Goal: Transaction & Acquisition: Purchase product/service

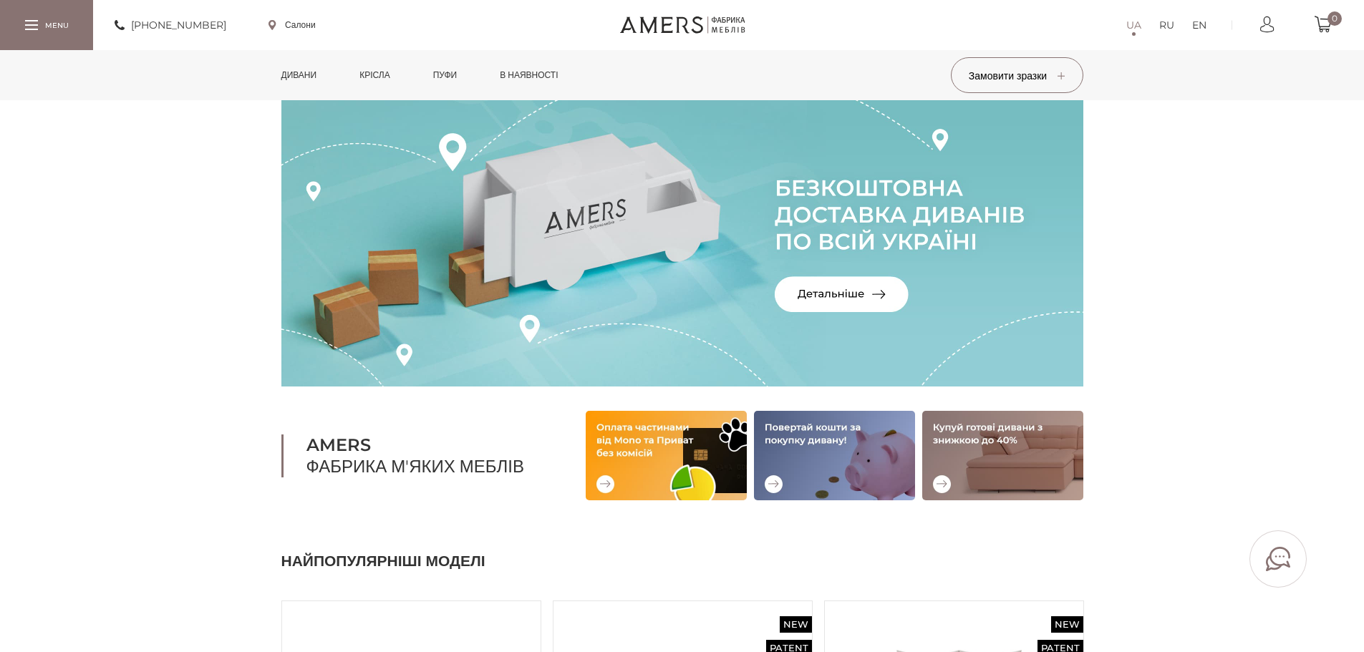
click at [299, 68] on link "Дивани" at bounding box center [299, 75] width 57 height 50
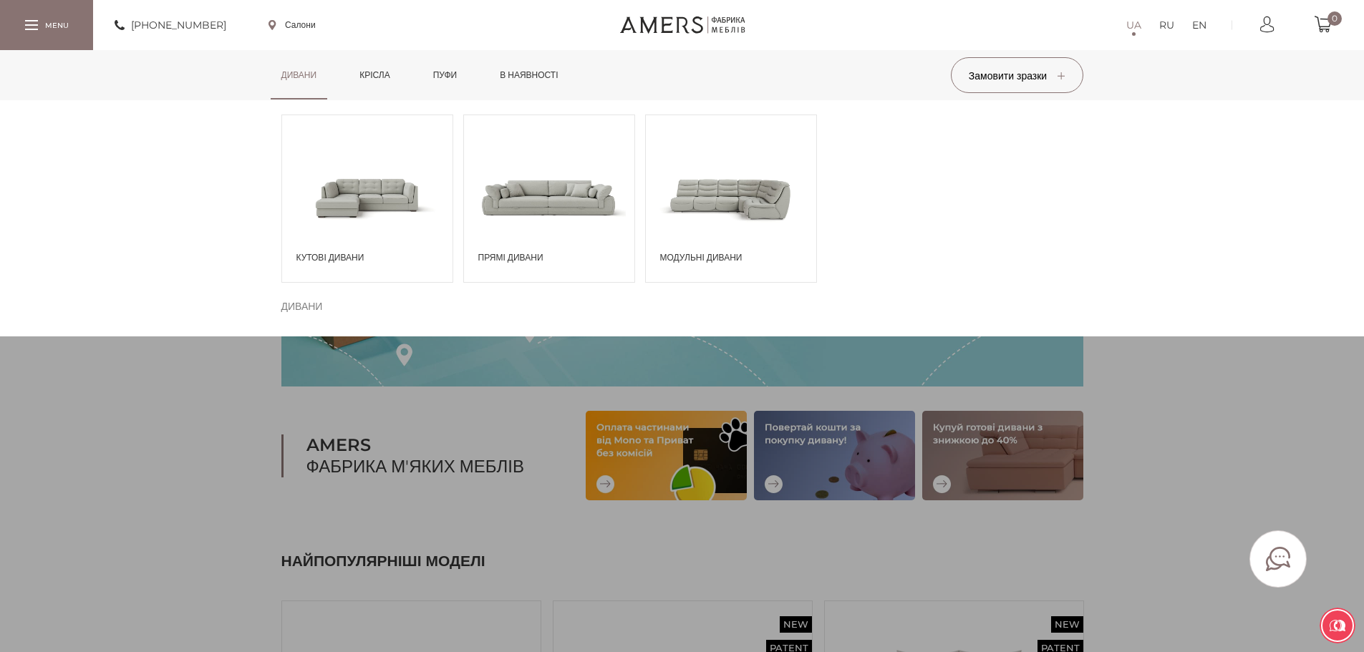
click at [370, 223] on span at bounding box center [367, 198] width 170 height 100
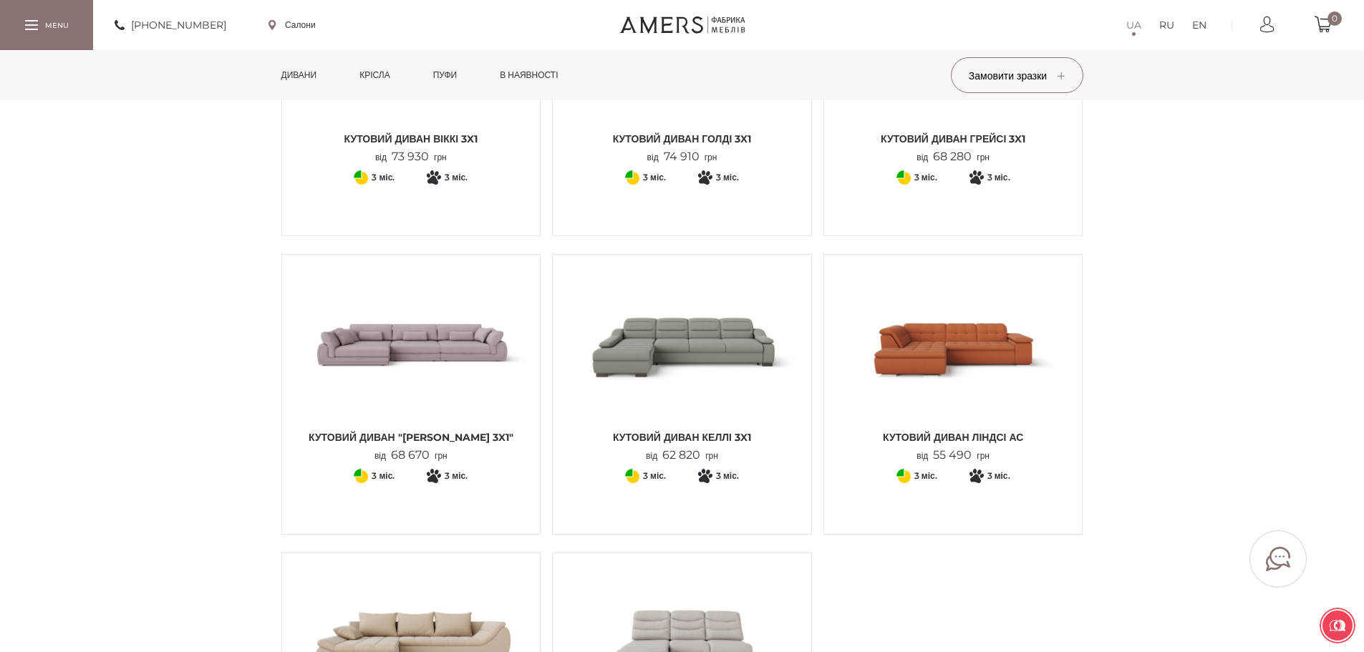
scroll to position [1504, 0]
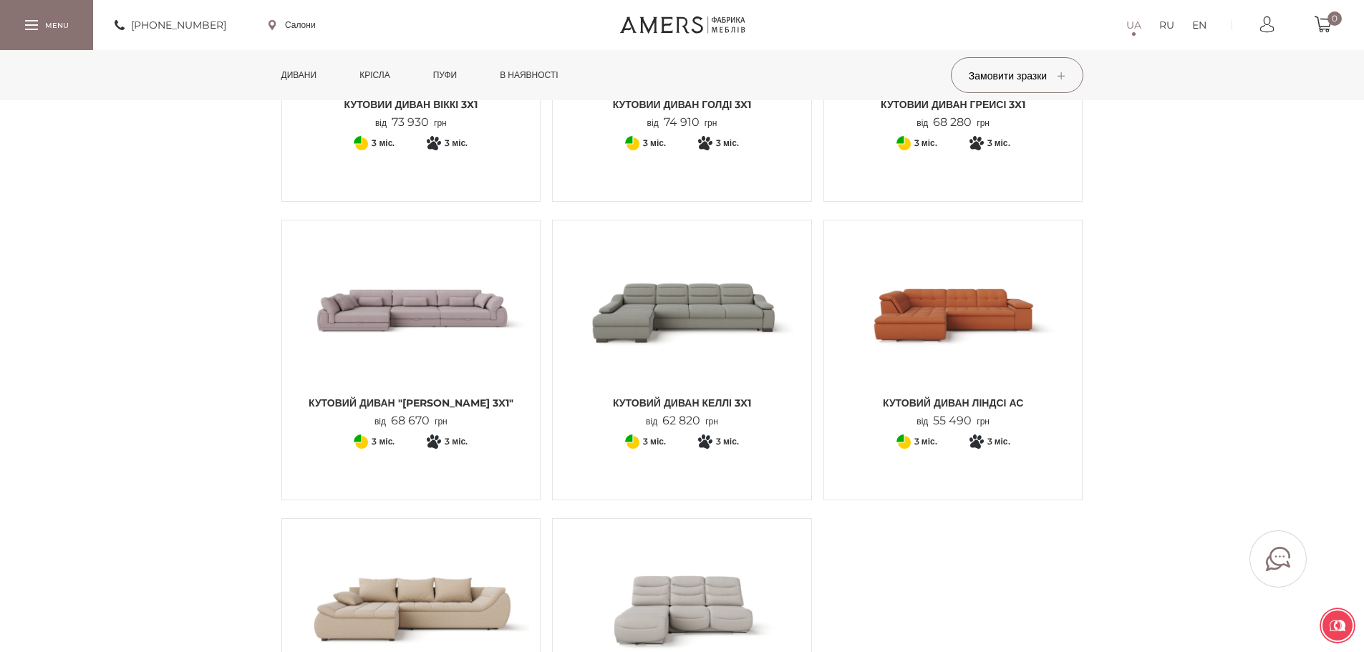
click at [703, 525] on img at bounding box center [703, 535] width 21 height 21
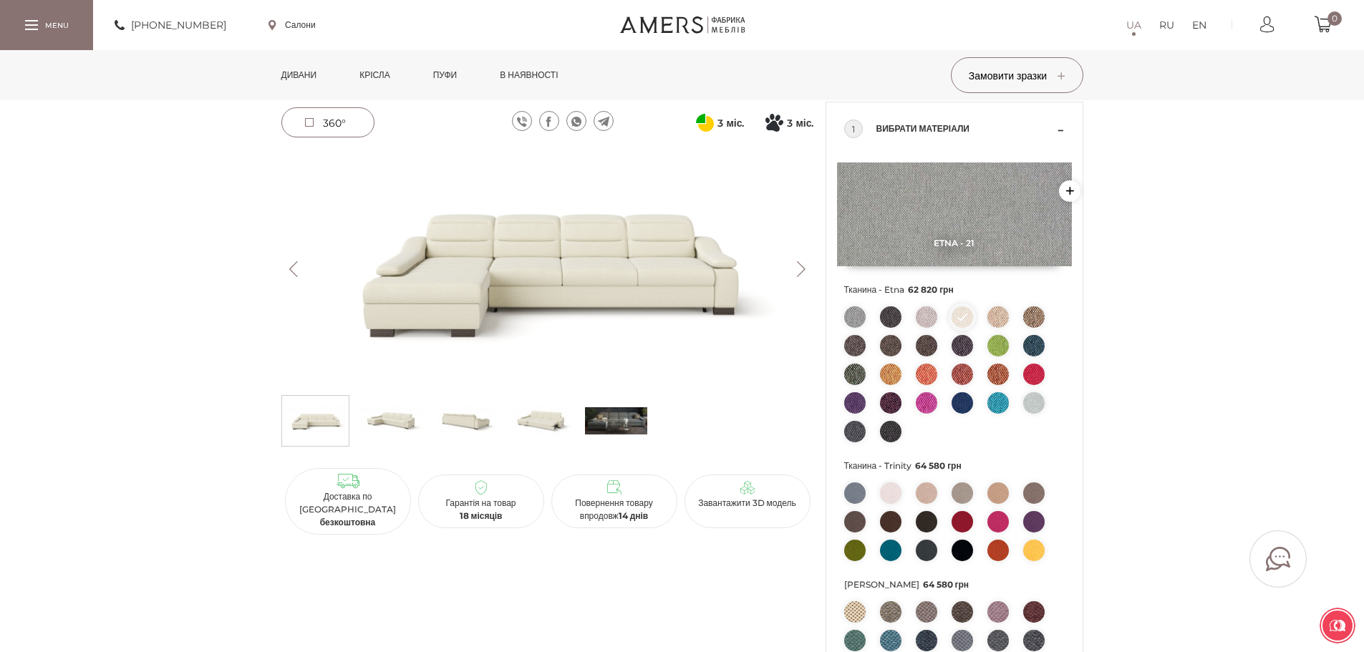
scroll to position [72, 0]
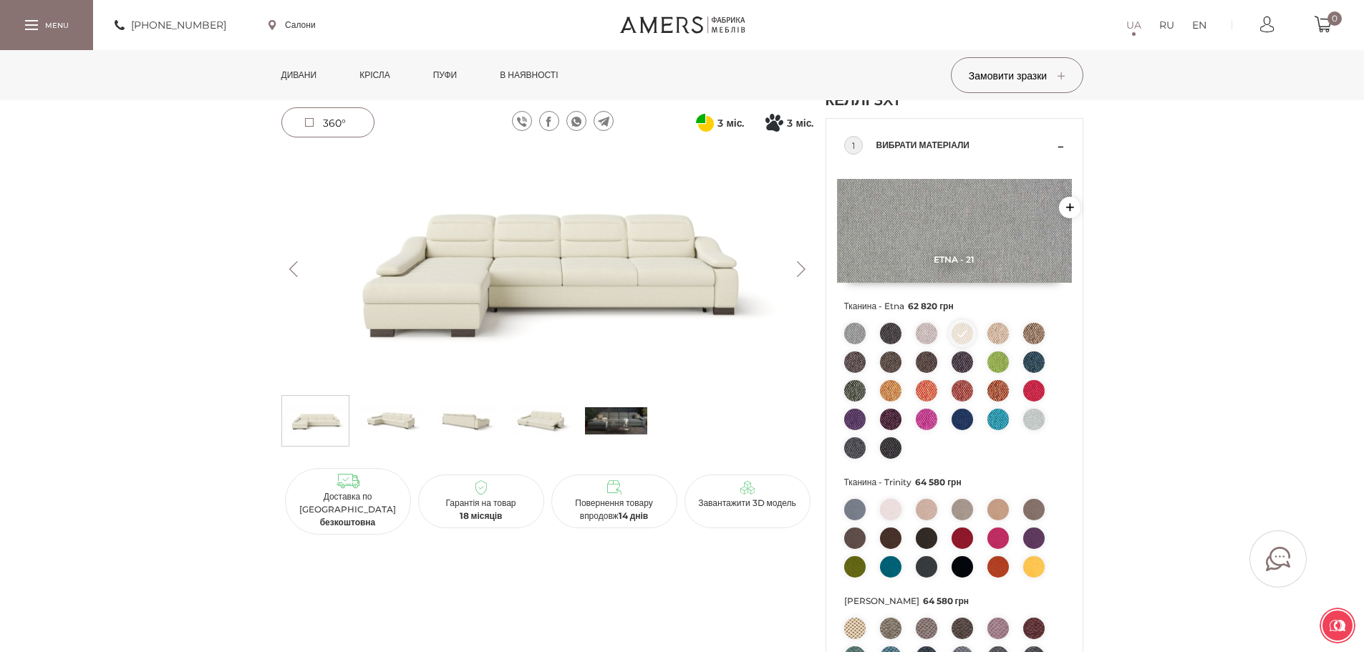
click at [805, 261] on button "Next" at bounding box center [801, 269] width 25 height 16
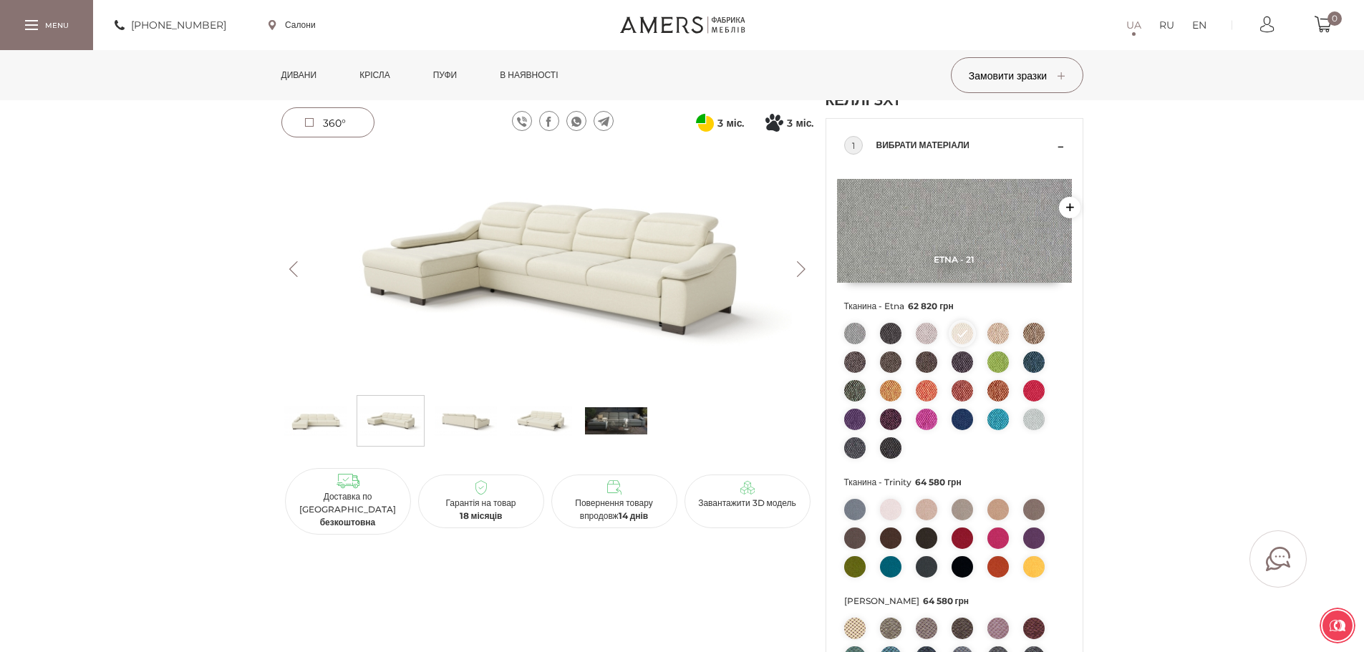
click at [805, 261] on button "Next" at bounding box center [801, 269] width 25 height 16
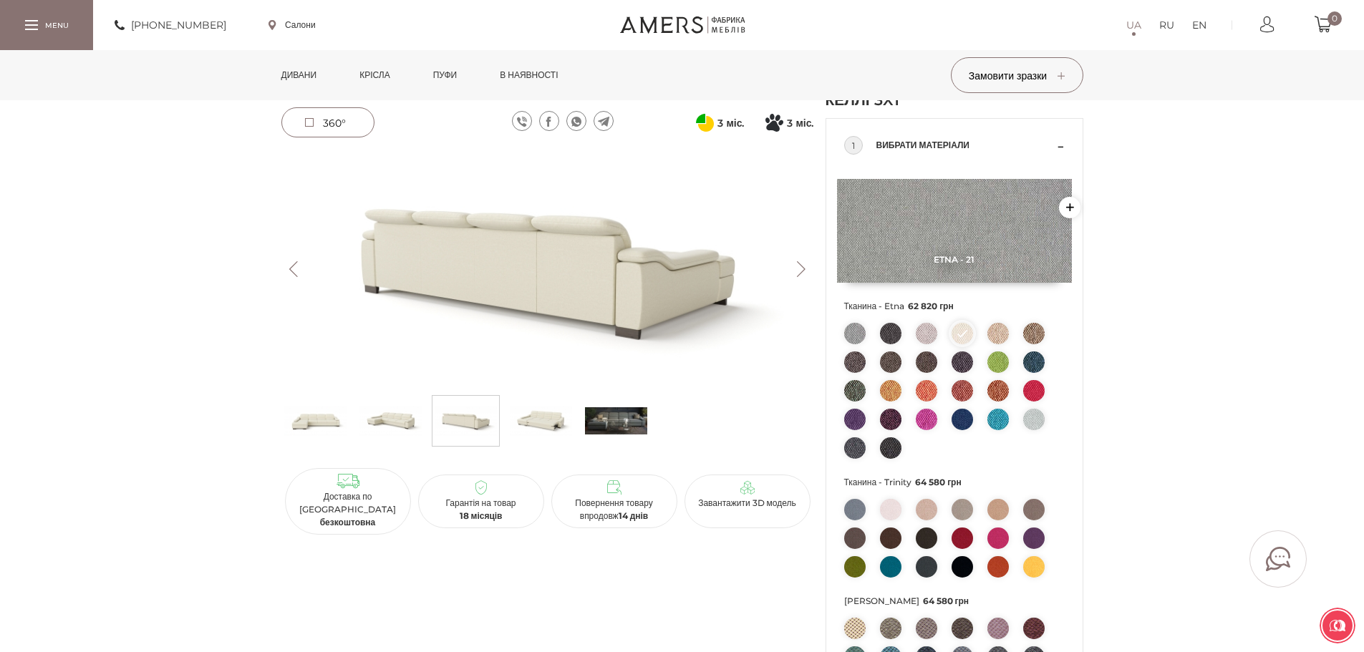
click at [805, 261] on button "Next" at bounding box center [801, 269] width 25 height 16
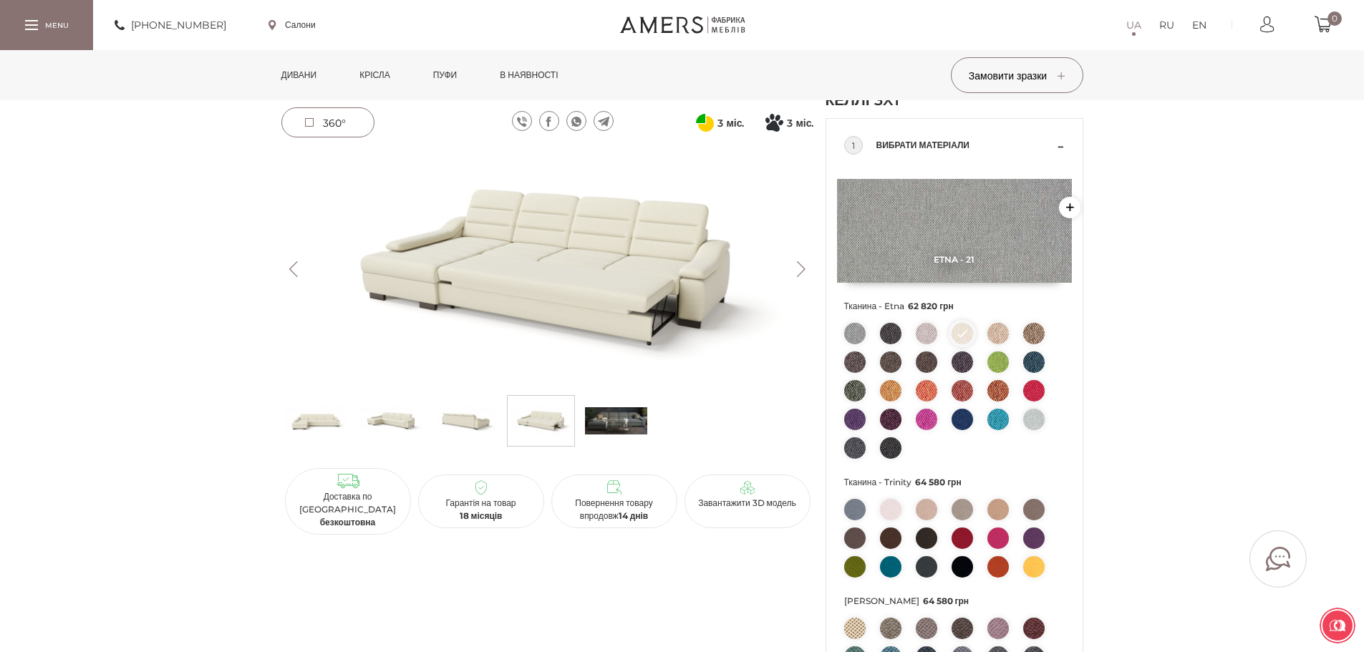
click at [805, 261] on button "Next" at bounding box center [801, 269] width 25 height 16
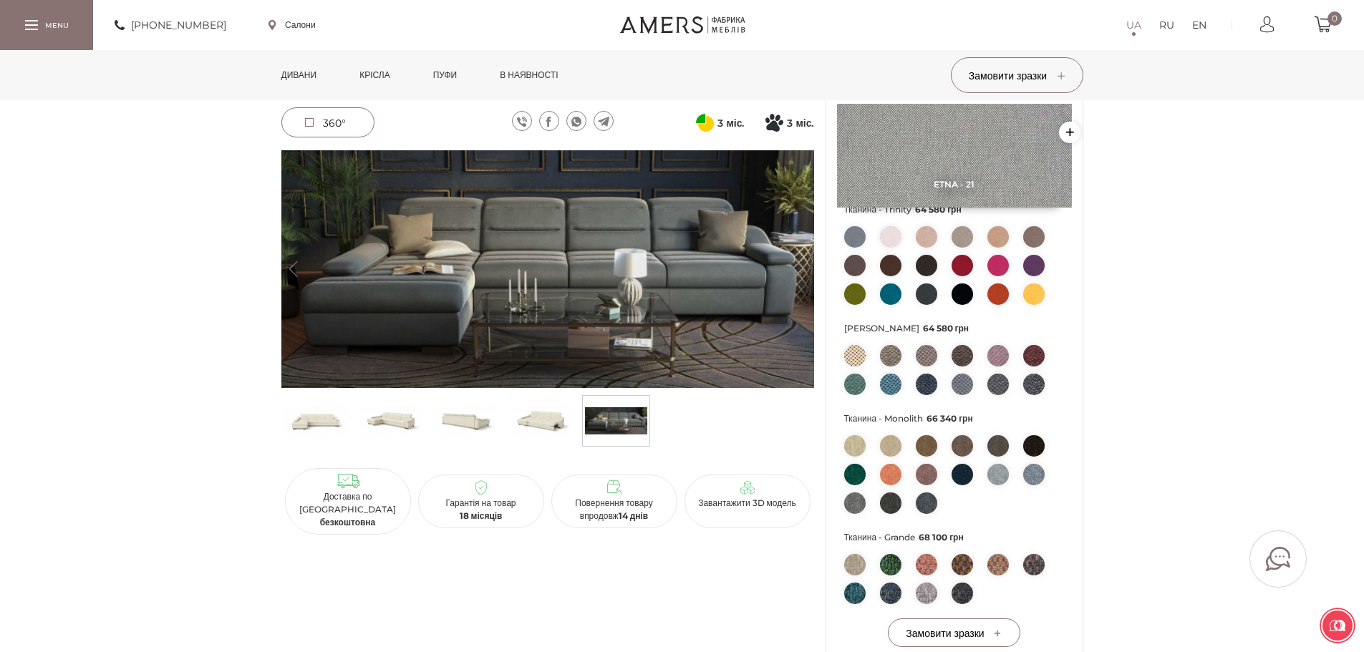
scroll to position [358, 0]
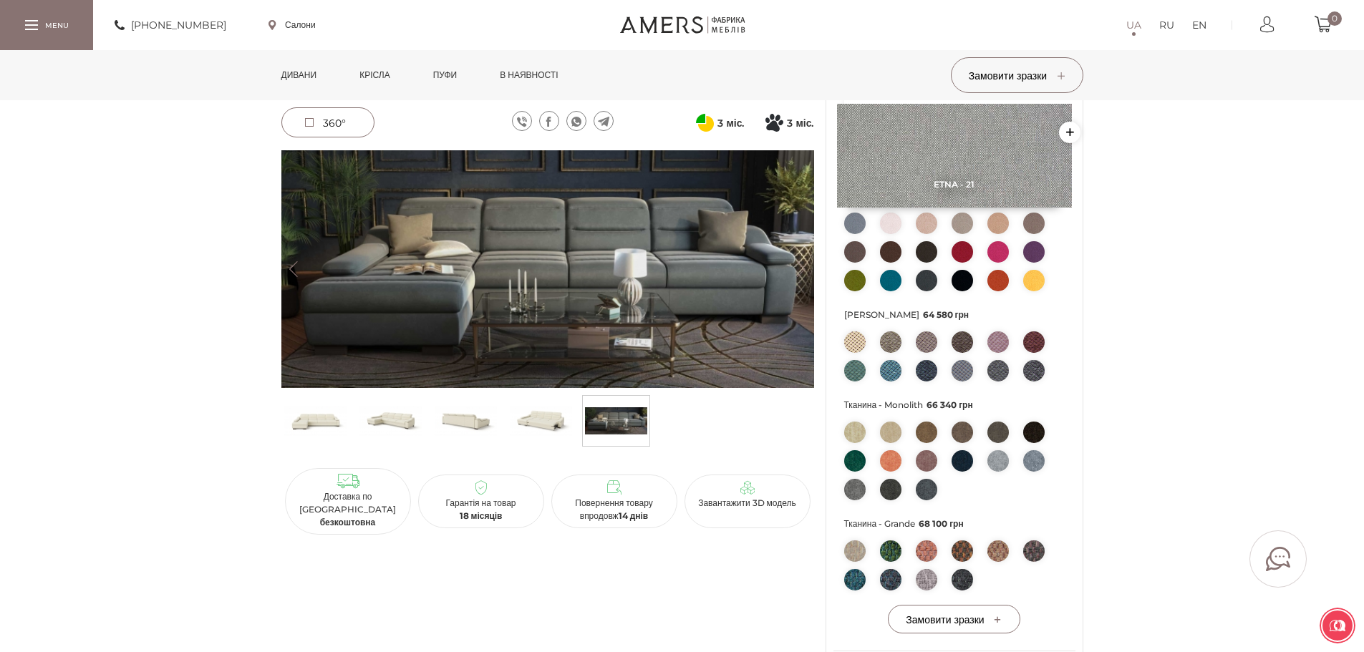
click at [445, 430] on img at bounding box center [466, 421] width 62 height 43
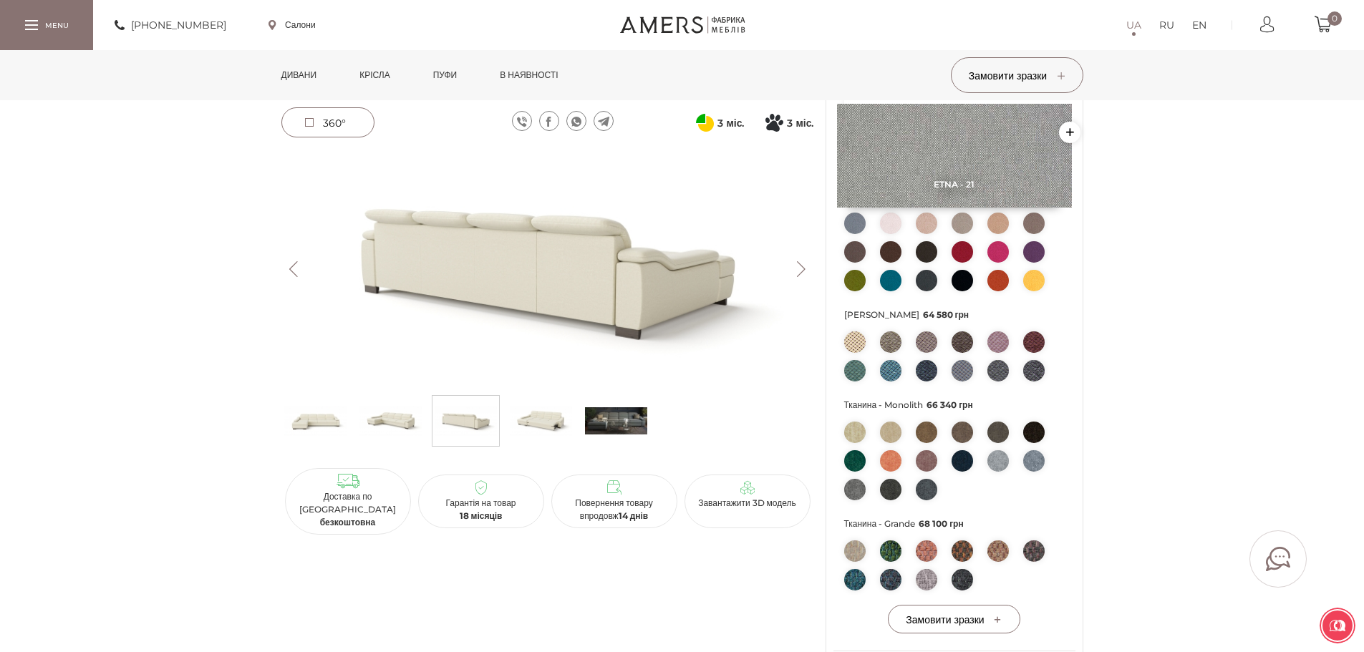
click at [413, 415] on img at bounding box center [391, 421] width 62 height 43
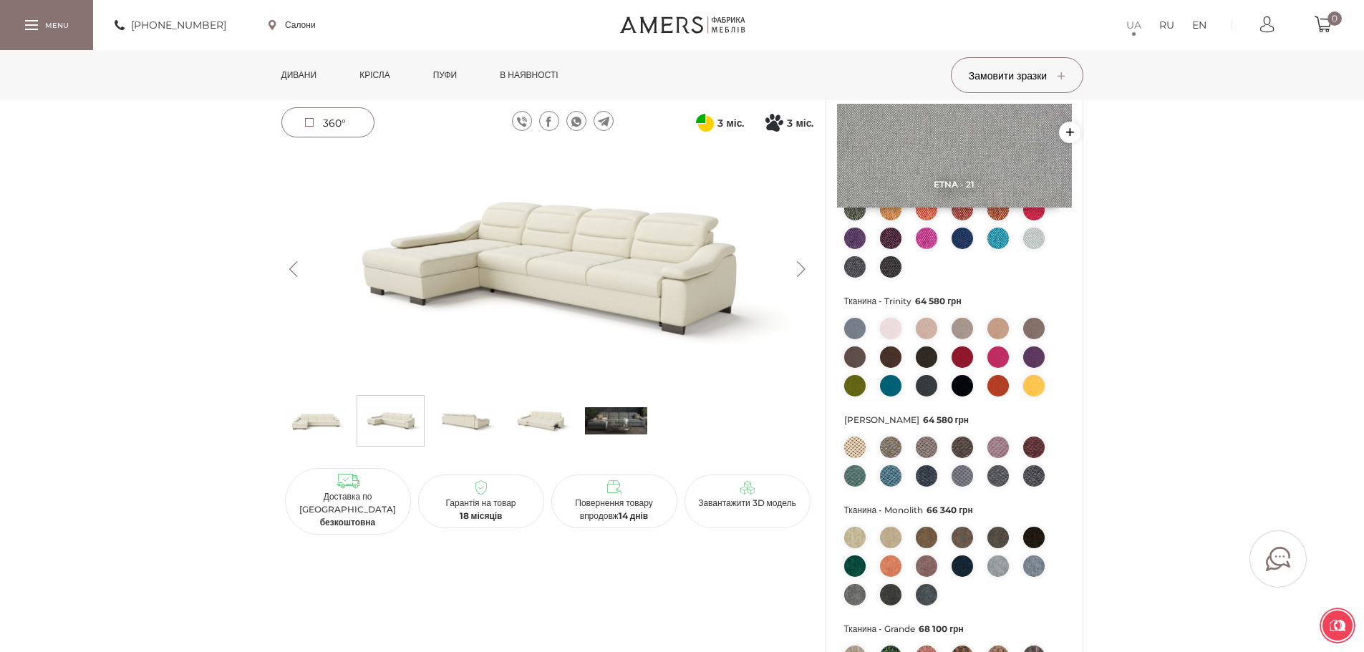
scroll to position [0, 0]
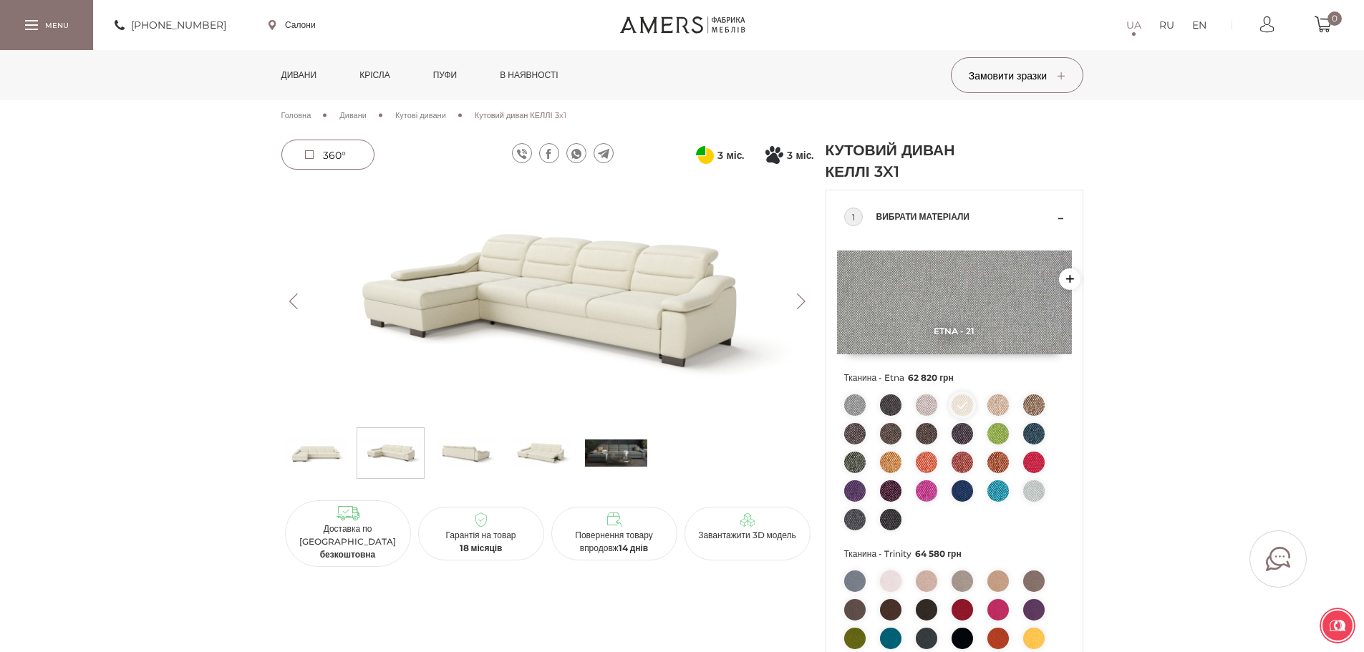
click at [801, 298] on button "Next" at bounding box center [801, 302] width 25 height 16
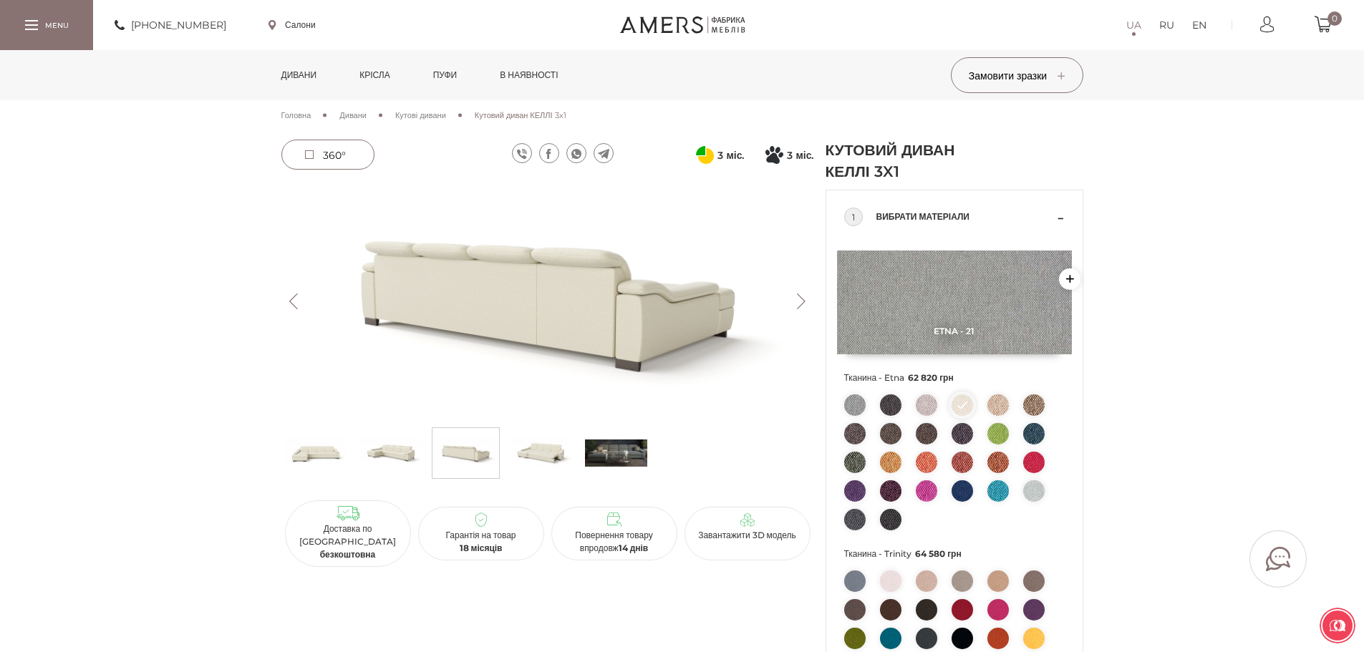
click at [801, 298] on button "Next" at bounding box center [801, 302] width 25 height 16
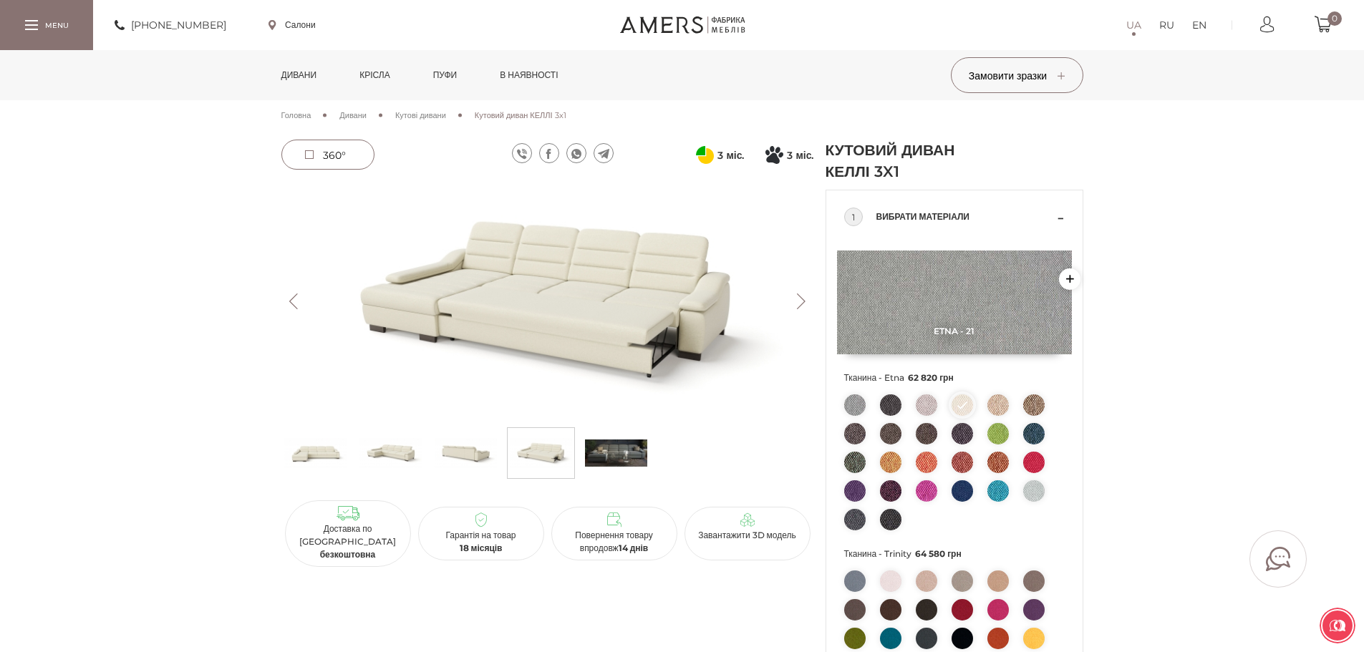
click at [796, 298] on button "Next" at bounding box center [801, 302] width 25 height 16
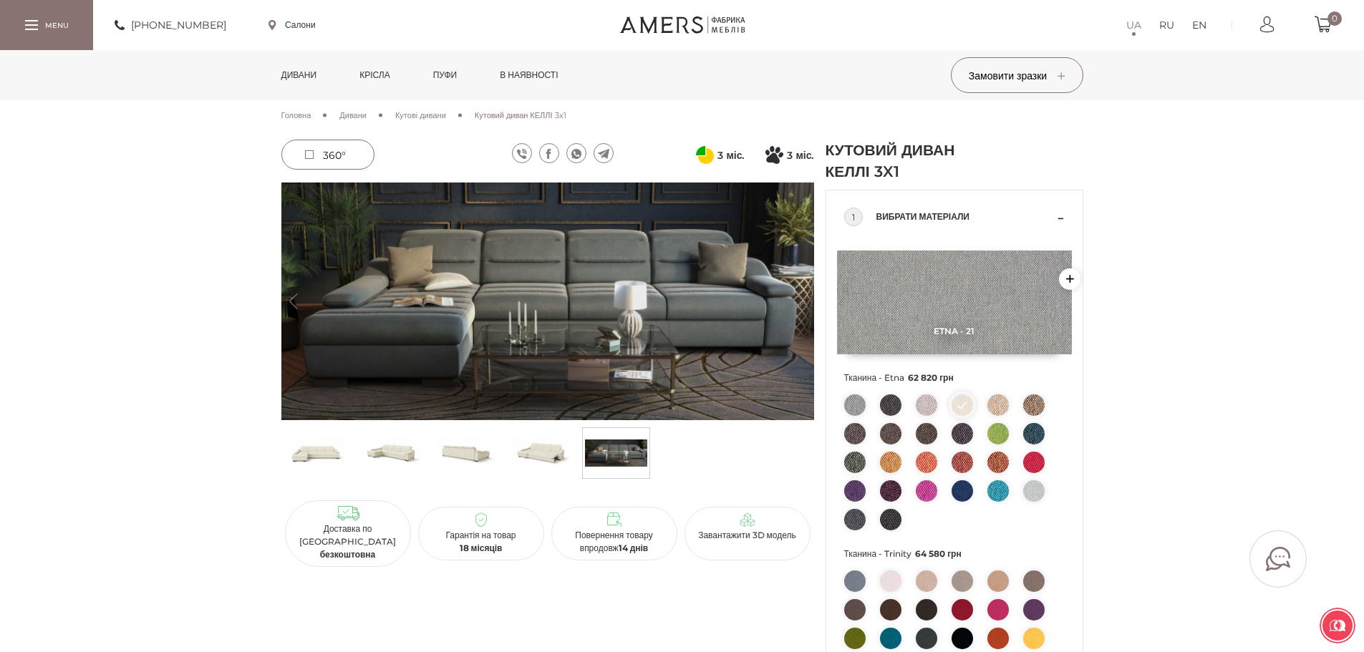
click at [794, 298] on button "Next" at bounding box center [801, 302] width 25 height 16
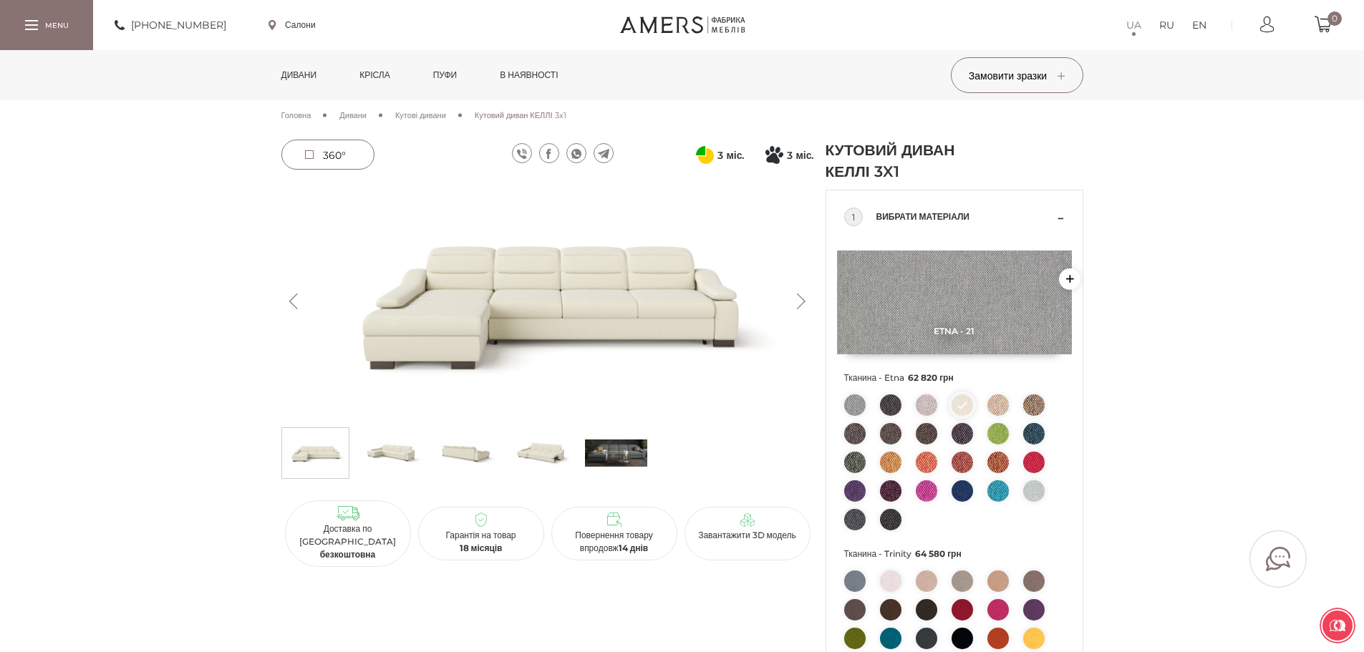
click at [793, 298] on button "Next" at bounding box center [801, 302] width 25 height 16
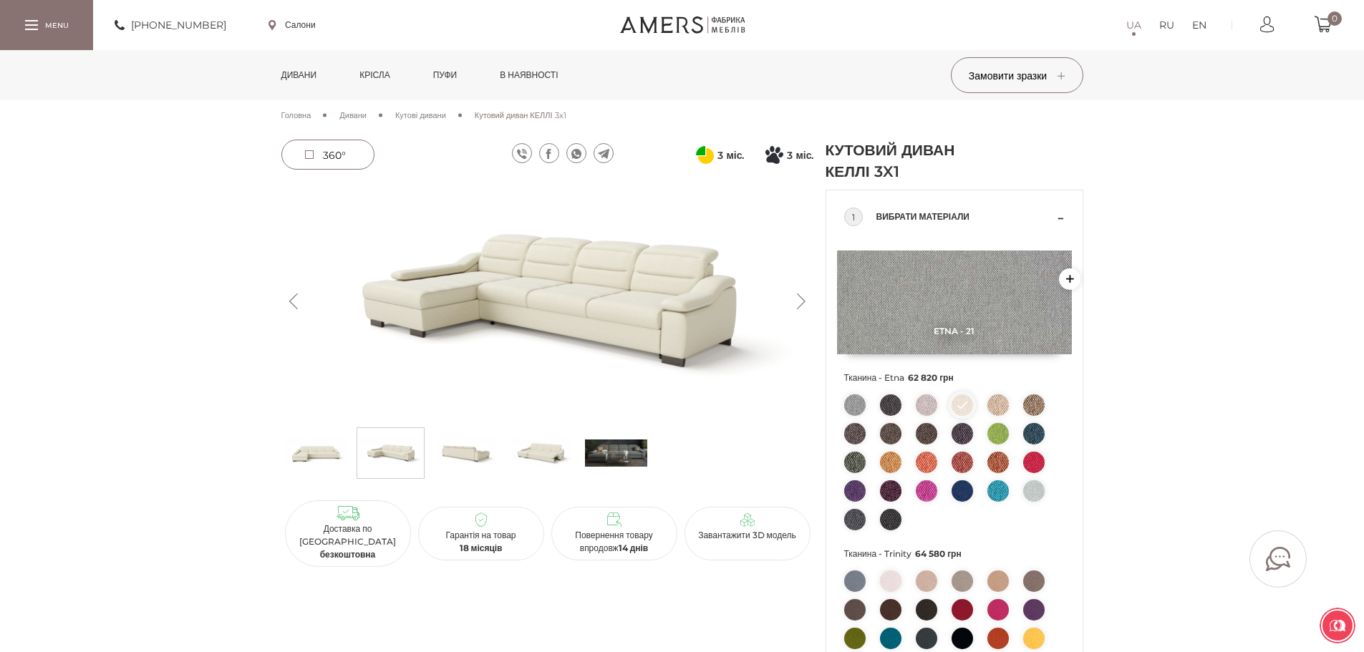
click at [793, 298] on button "Next" at bounding box center [801, 302] width 25 height 16
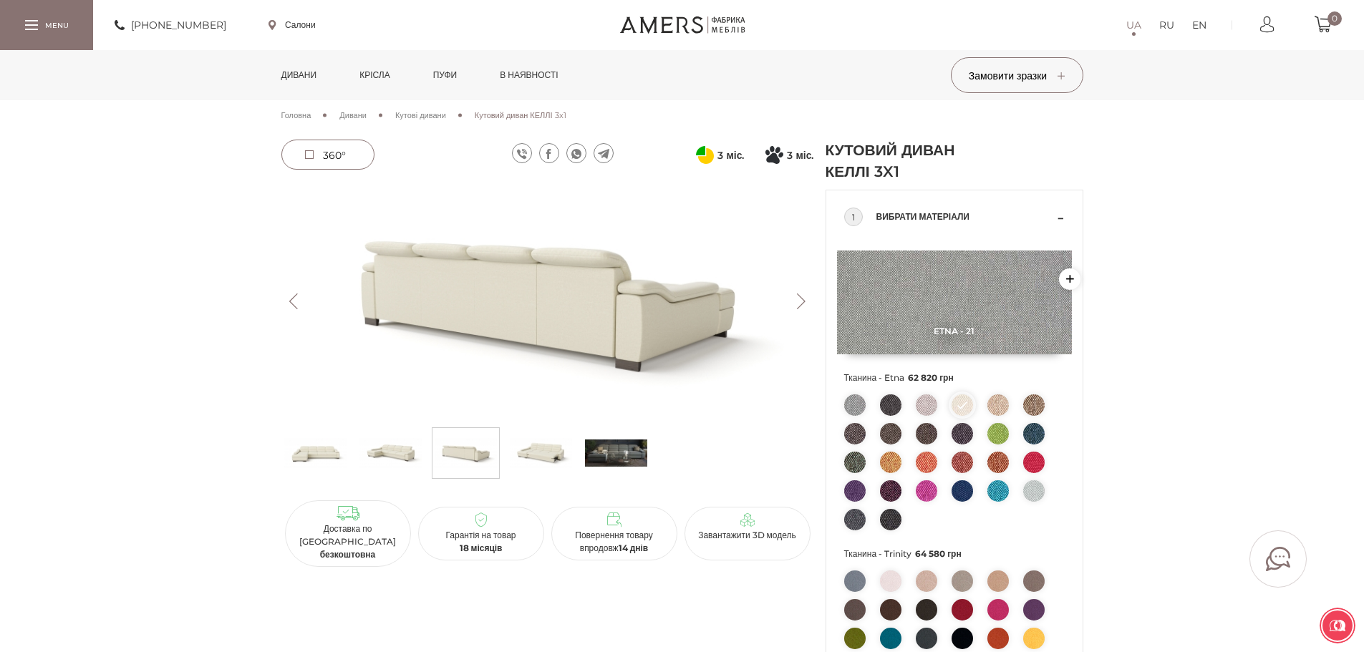
click at [793, 298] on button "Next" at bounding box center [801, 302] width 25 height 16
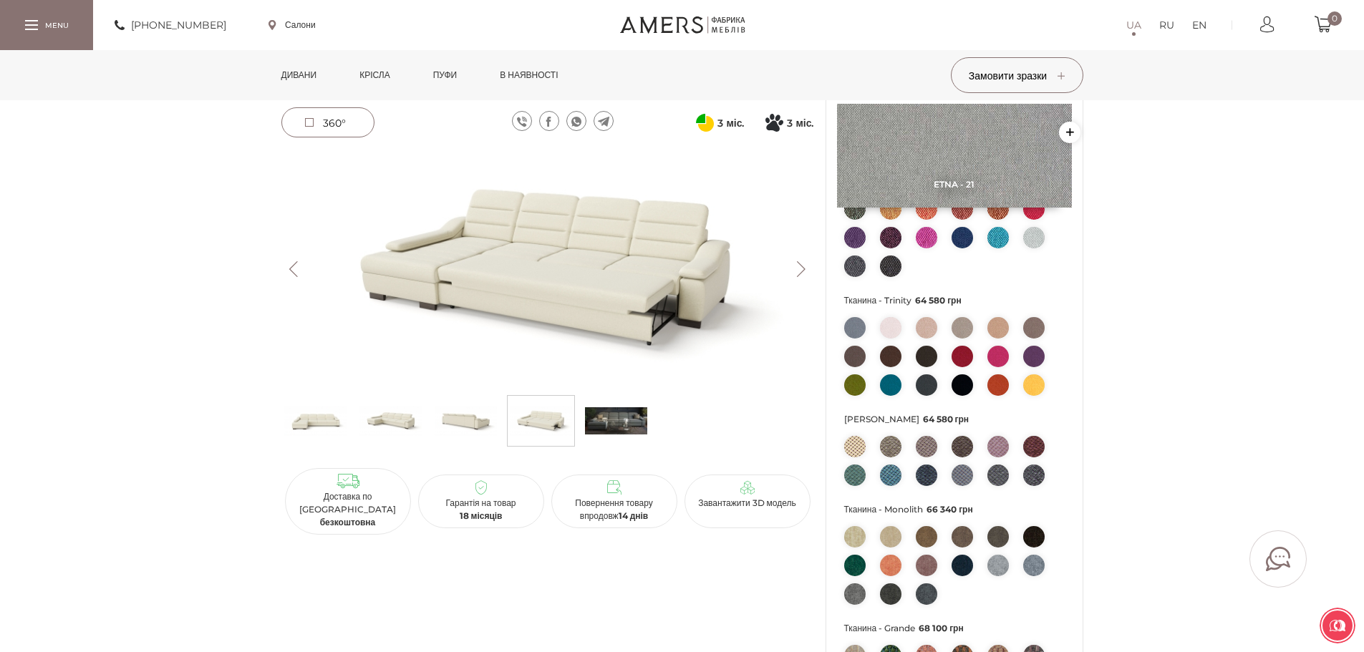
scroll to position [215, 0]
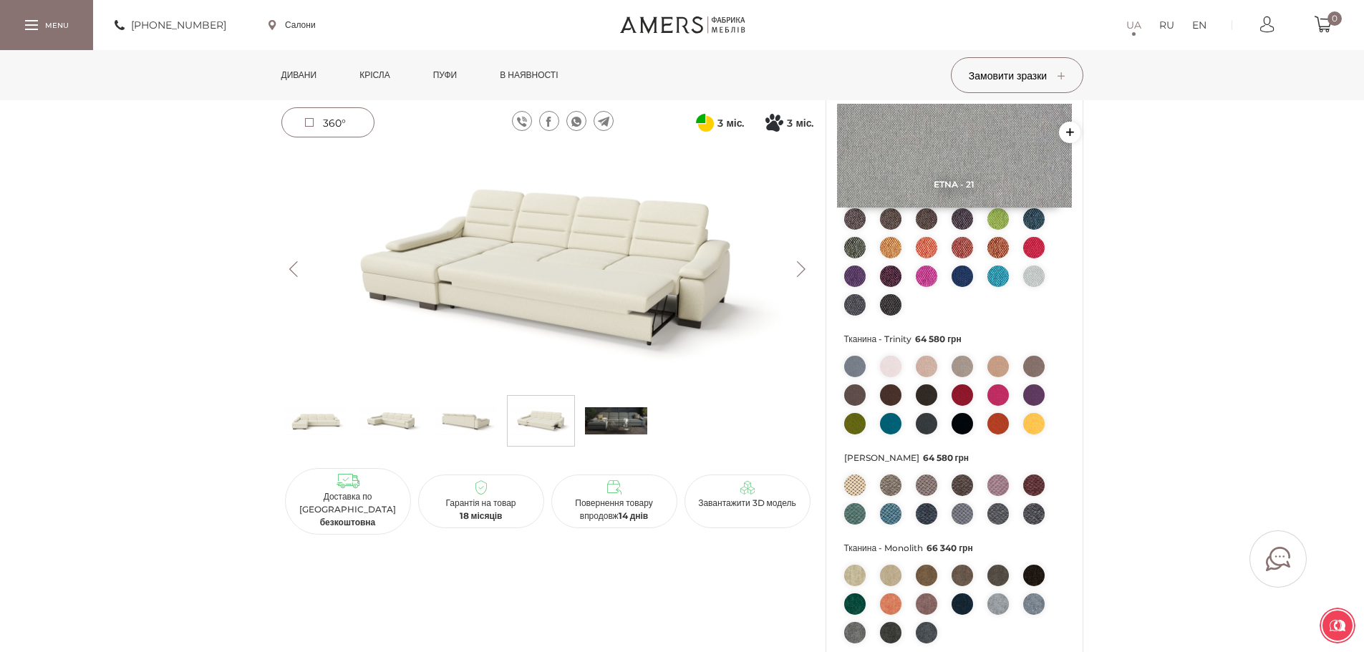
click at [558, 72] on link "в наявності" at bounding box center [528, 75] width 79 height 50
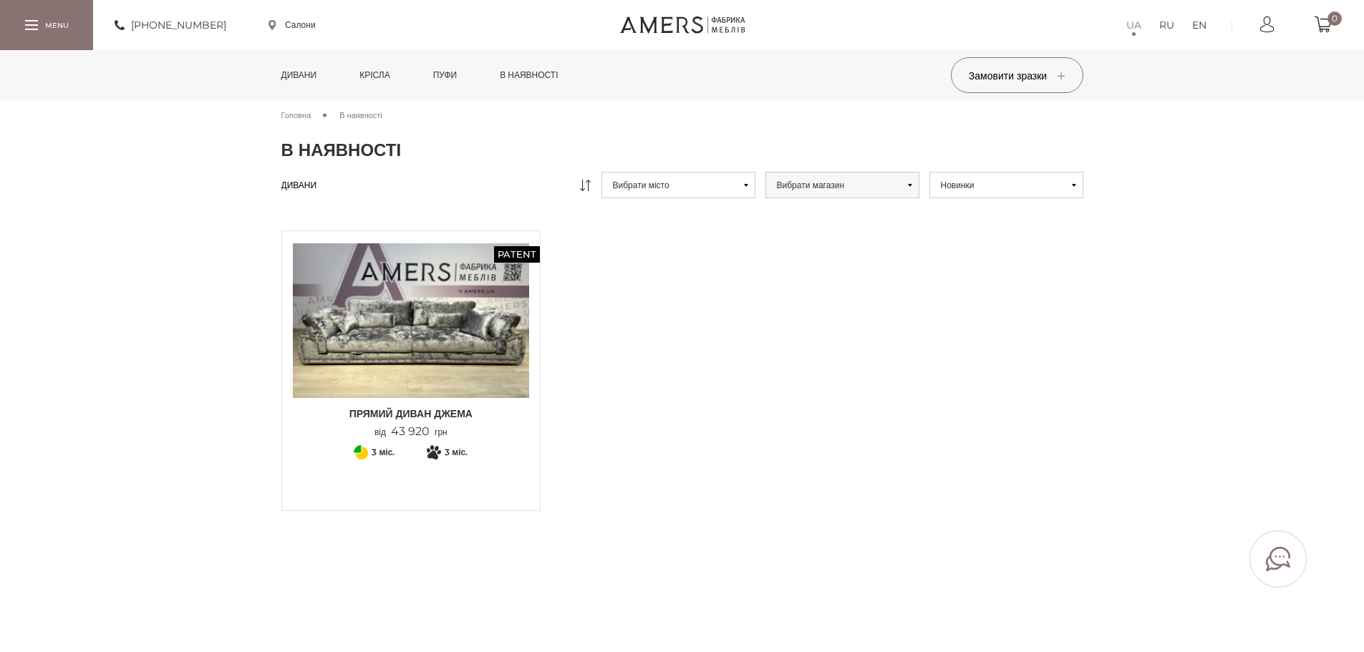
click at [306, 73] on link "Дивани" at bounding box center [299, 75] width 57 height 50
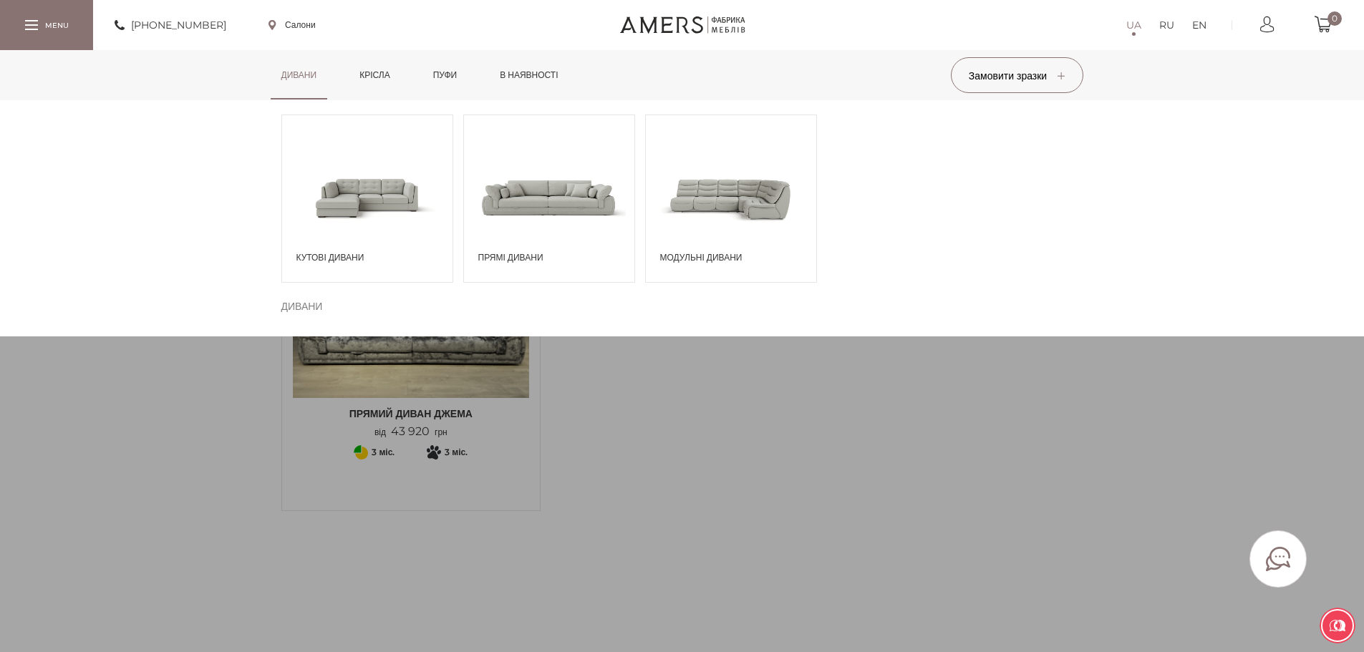
click at [397, 236] on span at bounding box center [367, 198] width 170 height 100
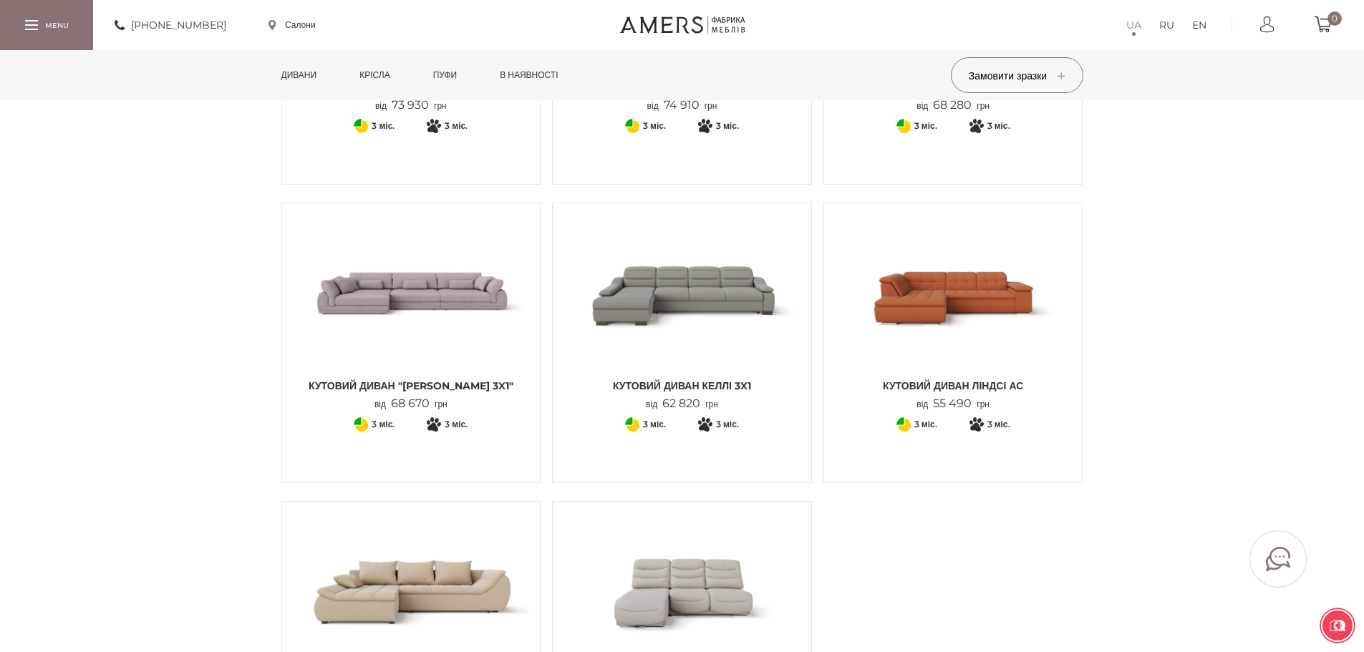
scroll to position [1504, 0]
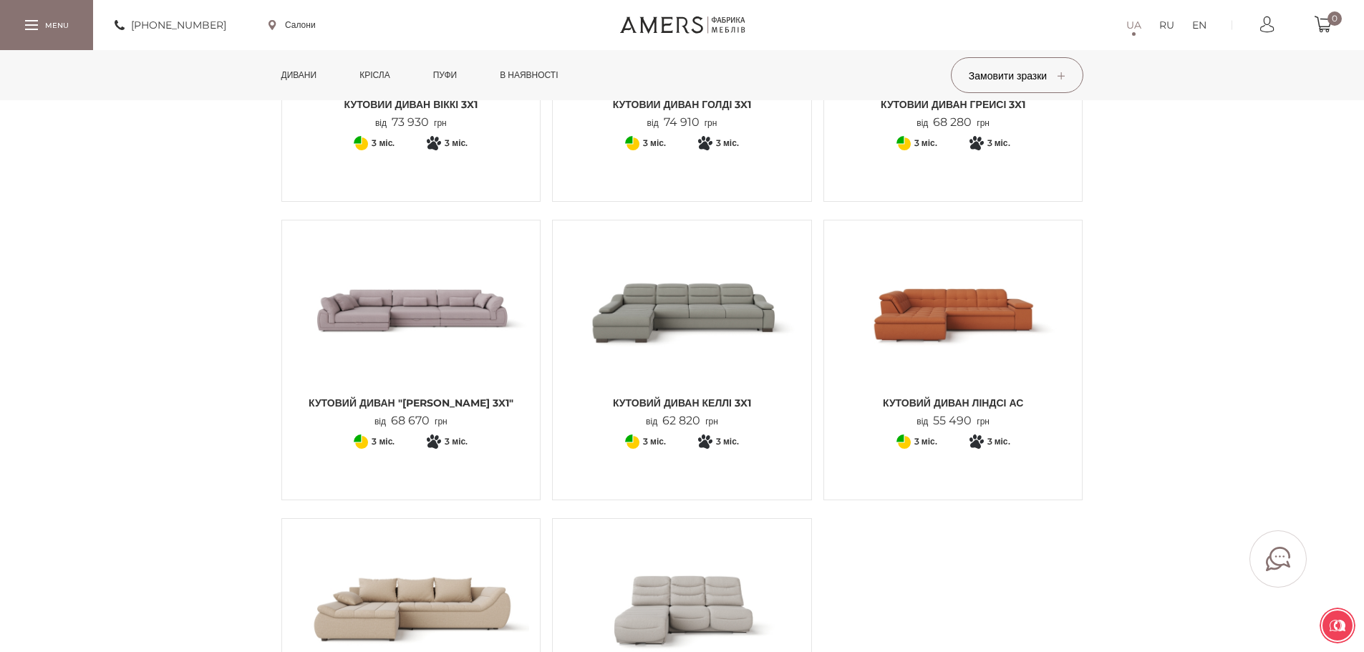
click at [757, 319] on img at bounding box center [682, 310] width 237 height 158
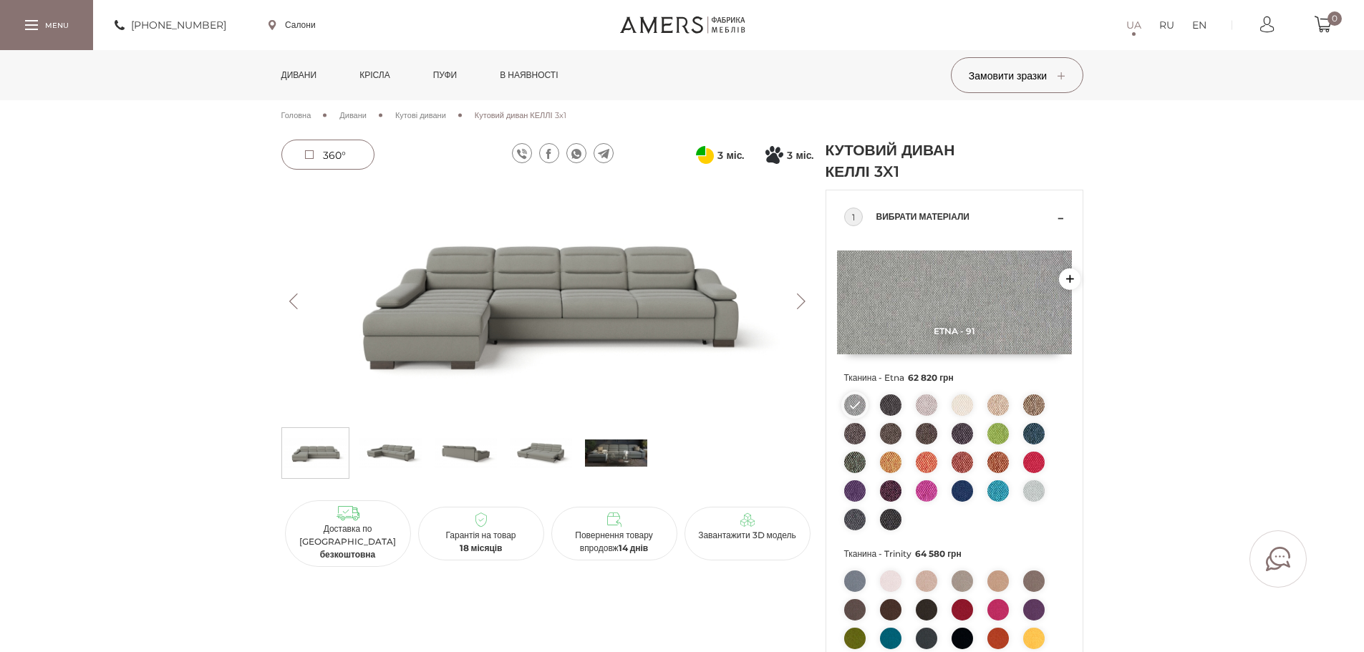
click at [961, 401] on img at bounding box center [962, 405] width 21 height 21
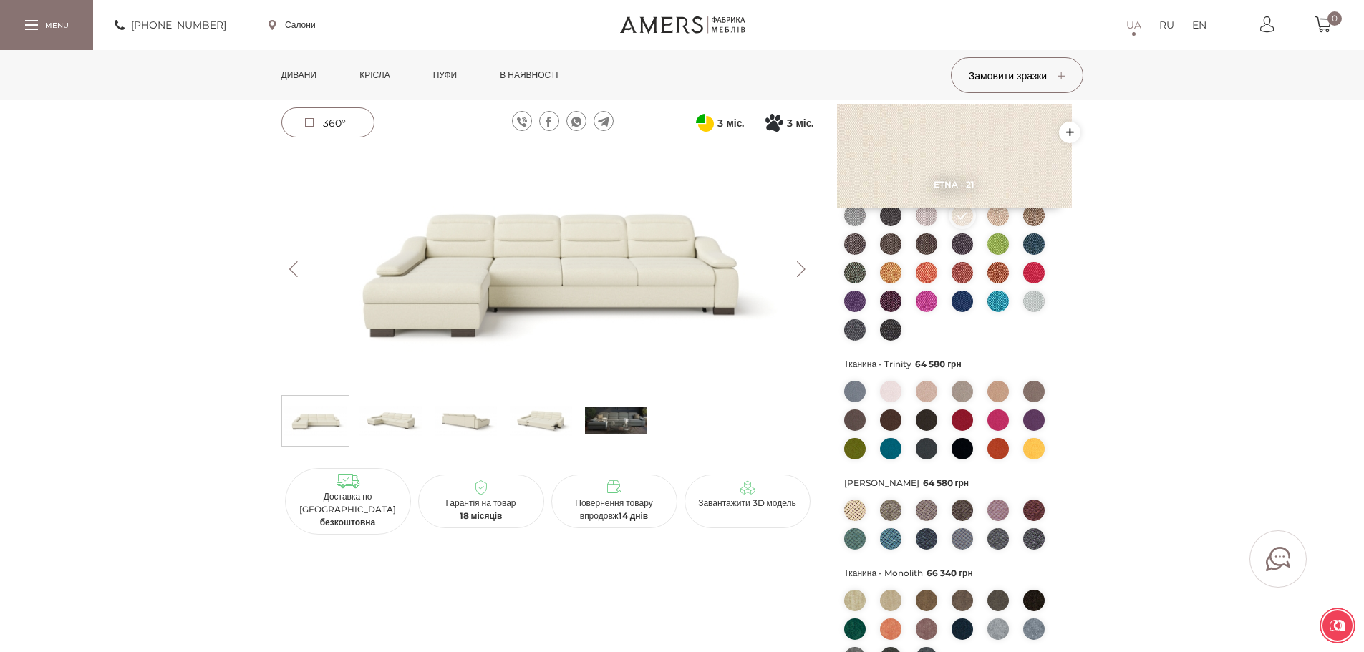
scroll to position [215, 0]
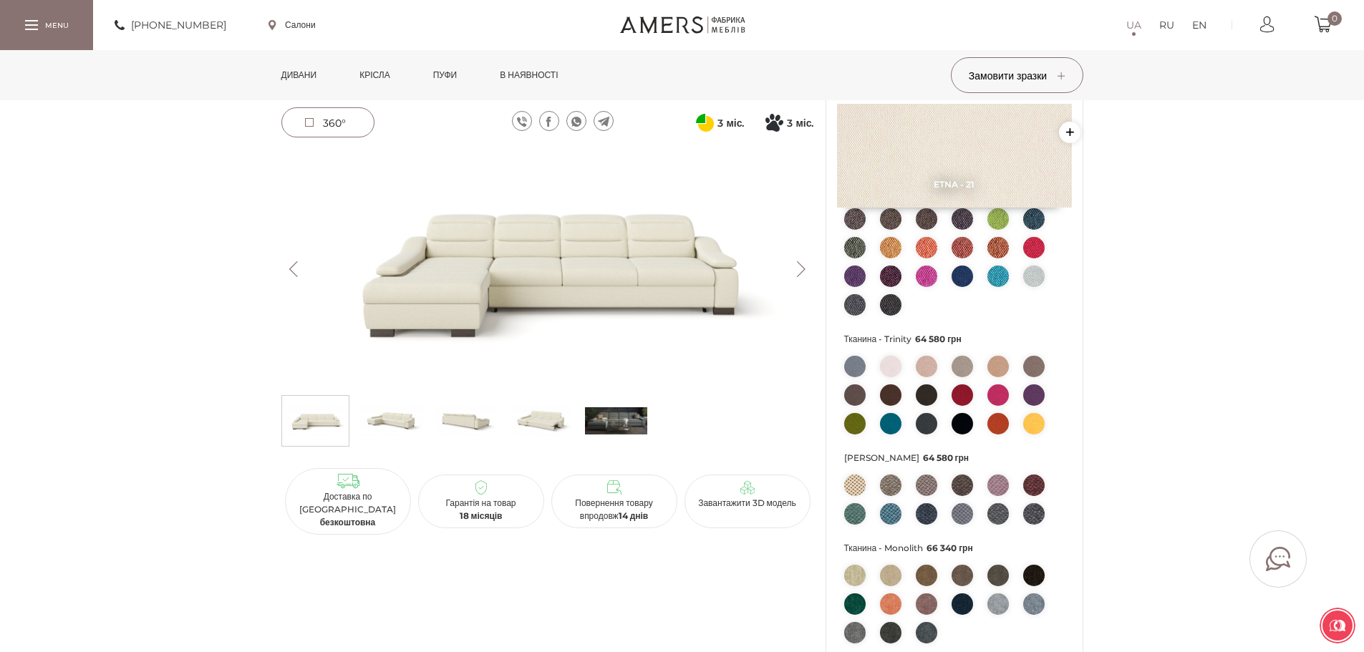
click at [887, 367] on img at bounding box center [890, 366] width 21 height 21
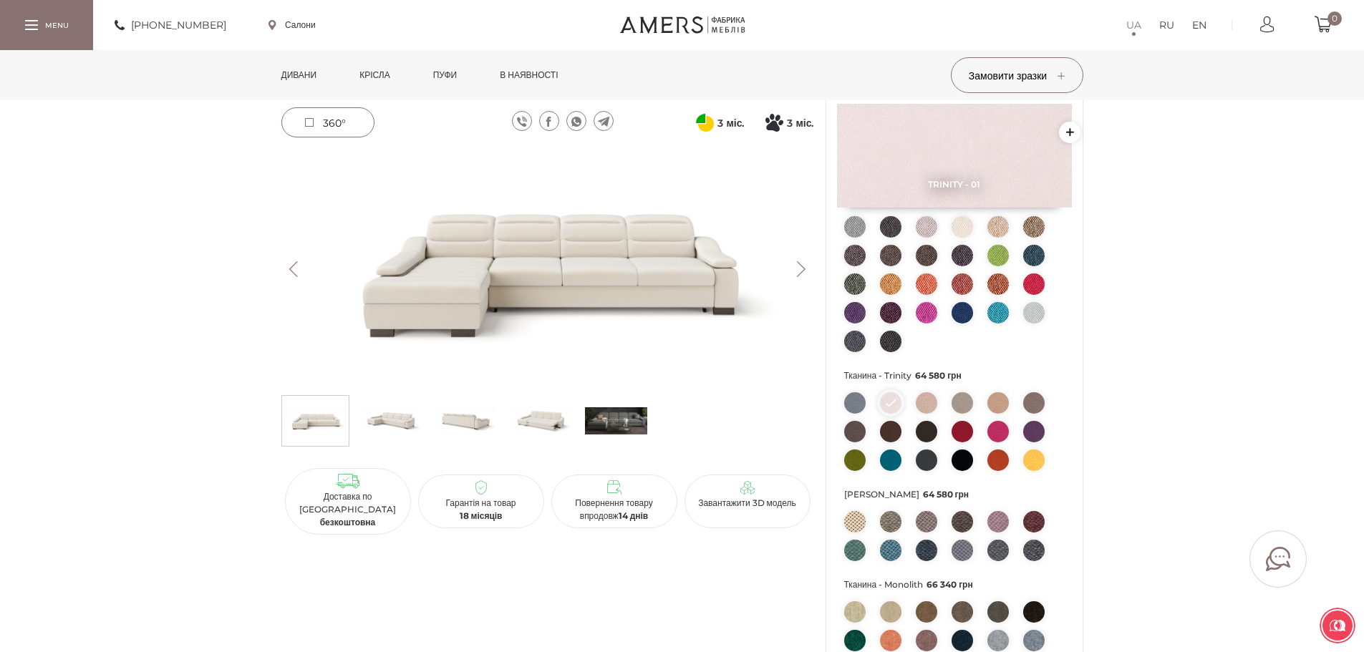
scroll to position [286, 0]
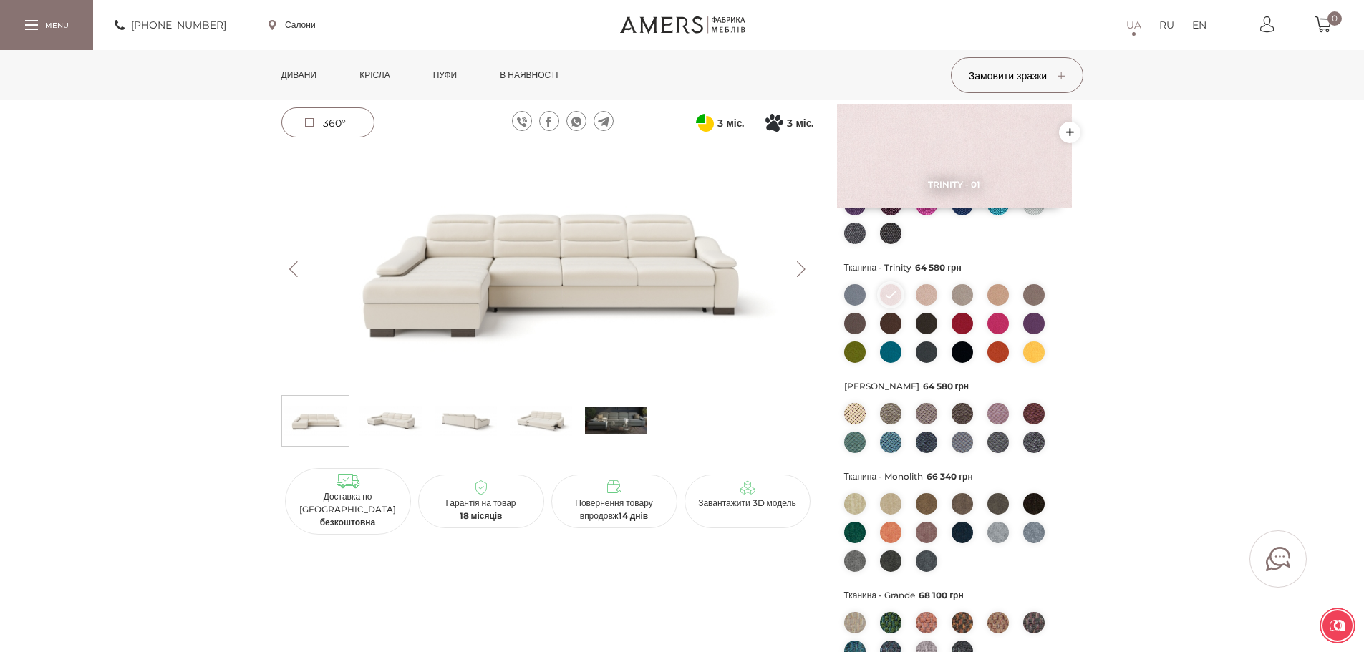
click at [934, 294] on img at bounding box center [926, 294] width 21 height 21
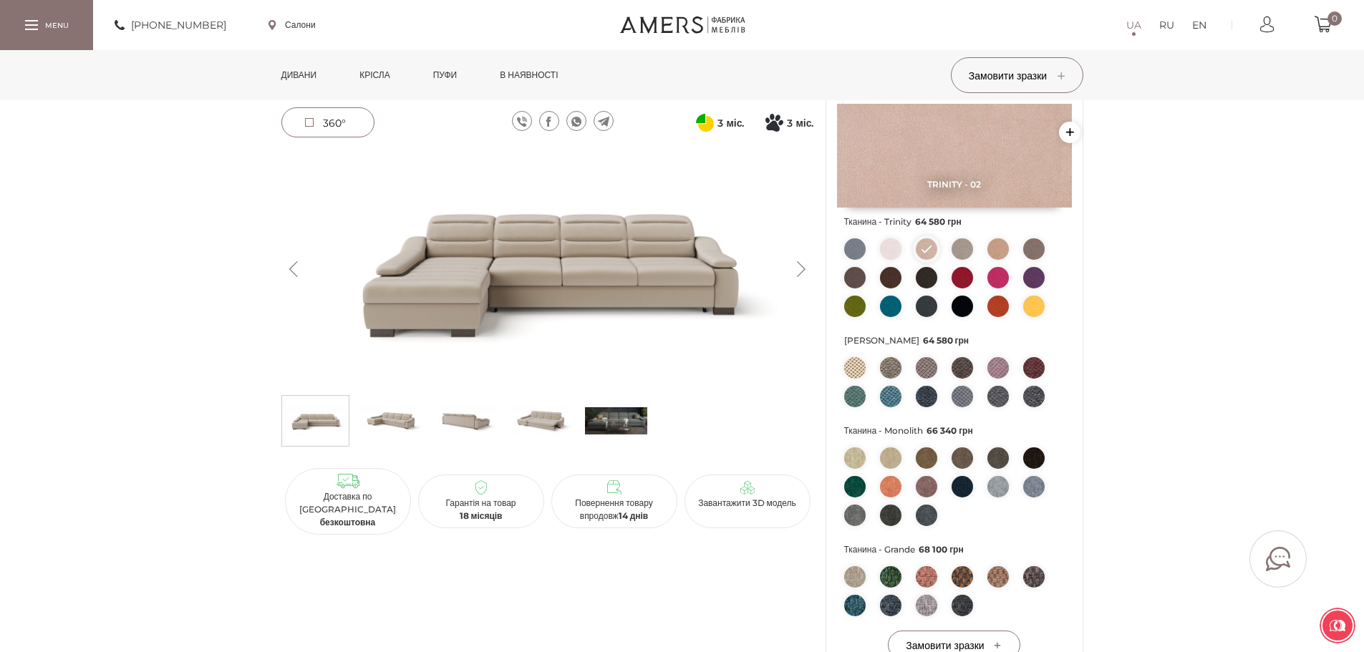
scroll to position [358, 0]
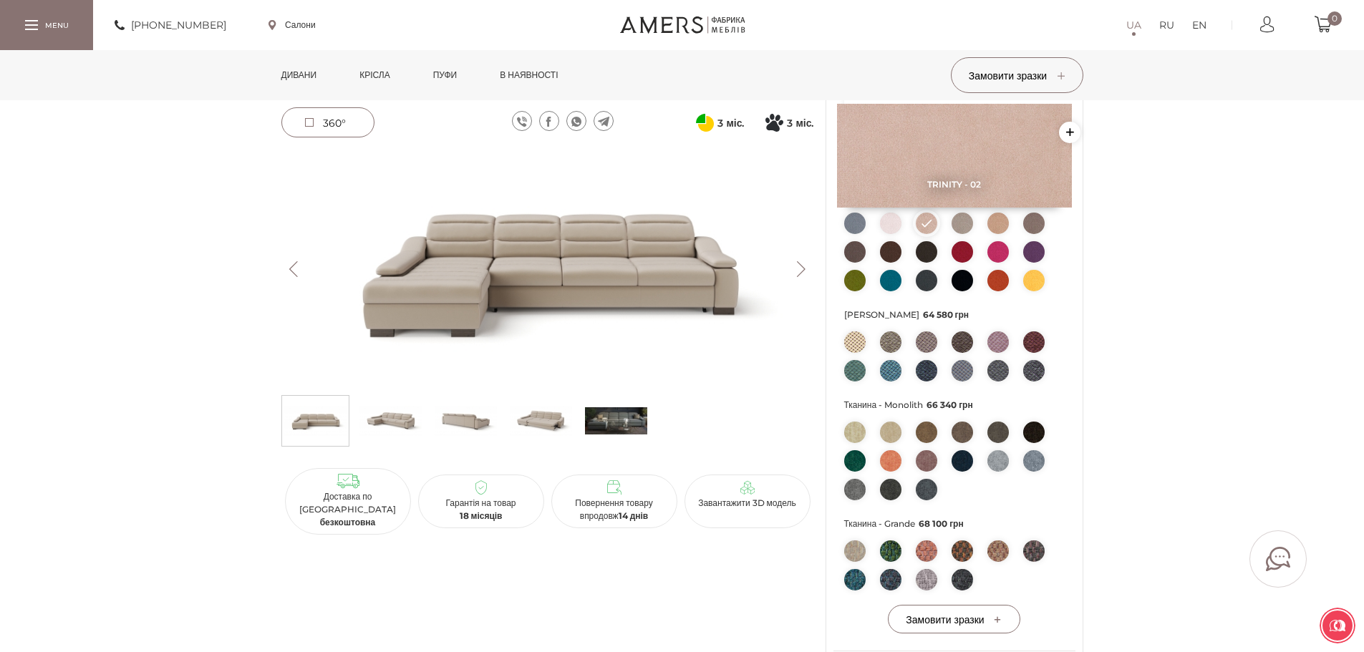
click at [859, 337] on img at bounding box center [854, 342] width 21 height 21
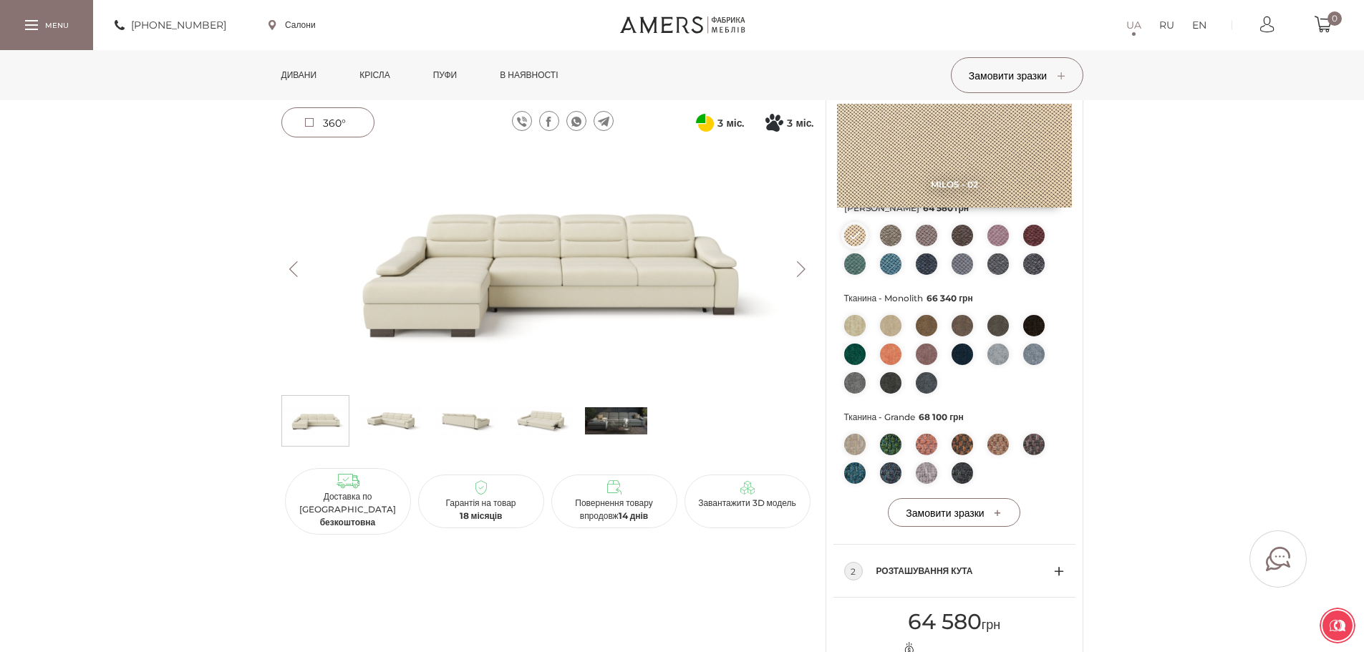
scroll to position [501, 0]
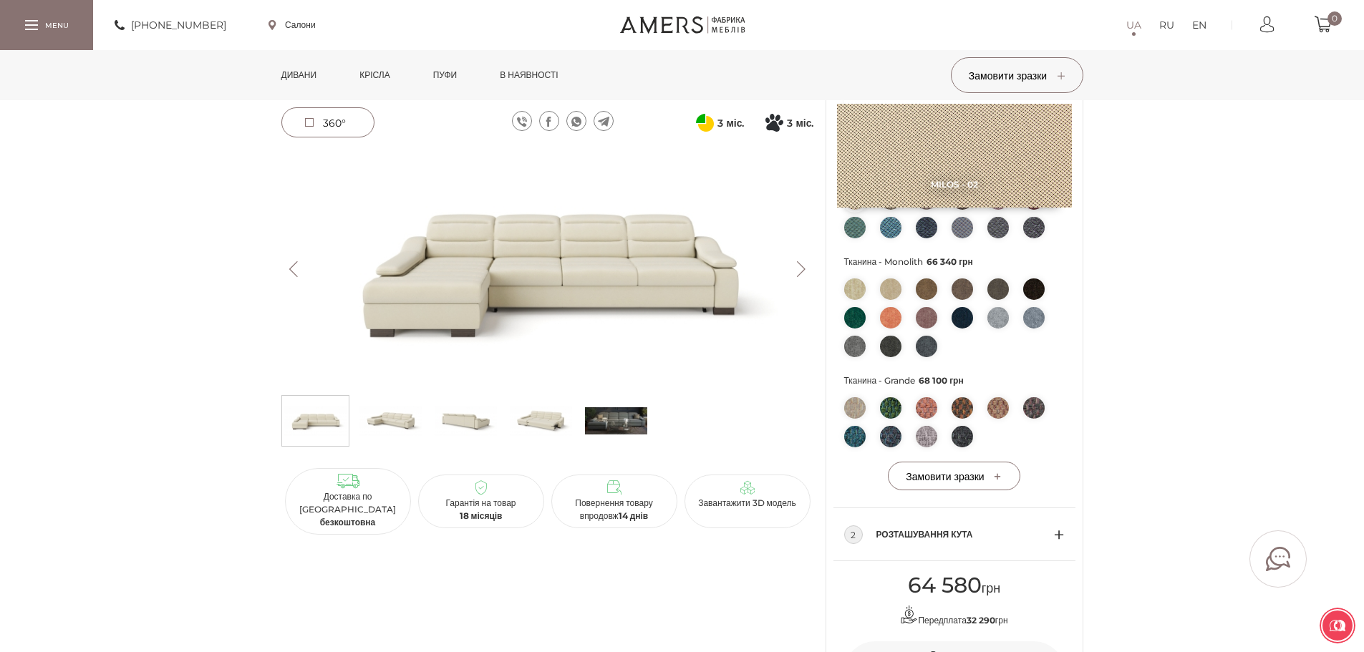
click at [858, 287] on img at bounding box center [854, 289] width 21 height 21
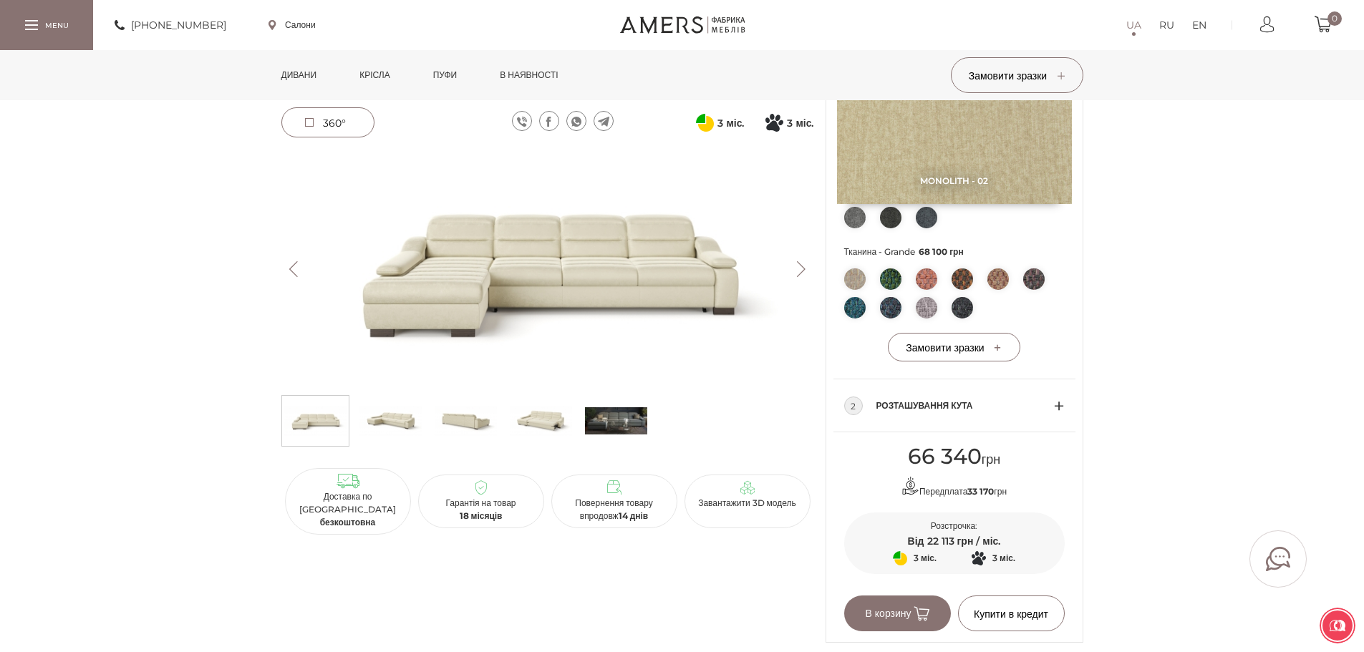
scroll to position [645, 0]
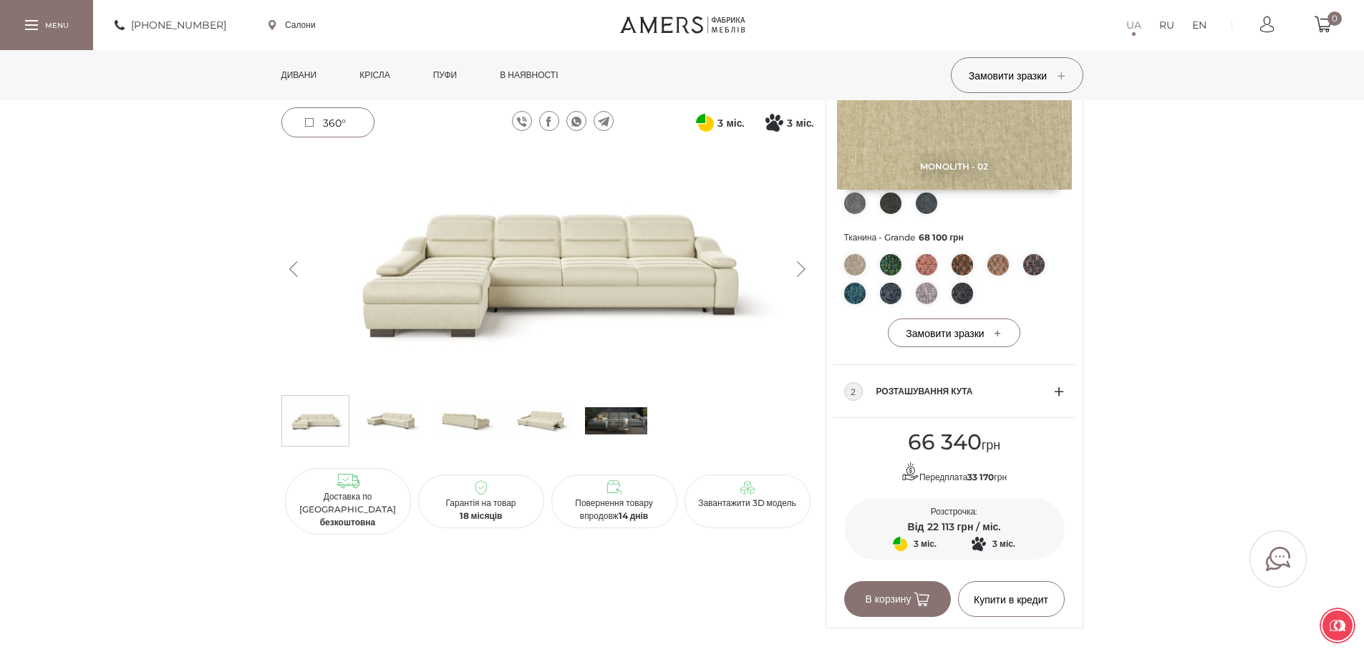
click at [851, 270] on img at bounding box center [854, 264] width 21 height 21
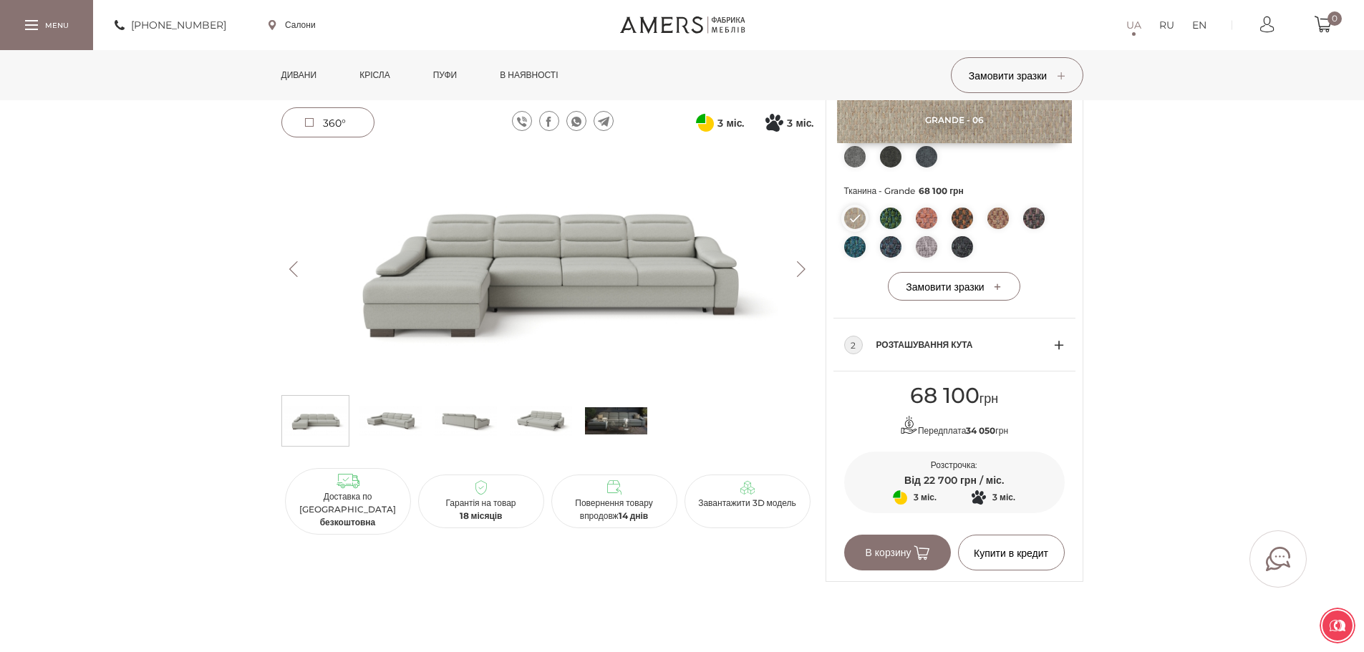
scroll to position [716, 0]
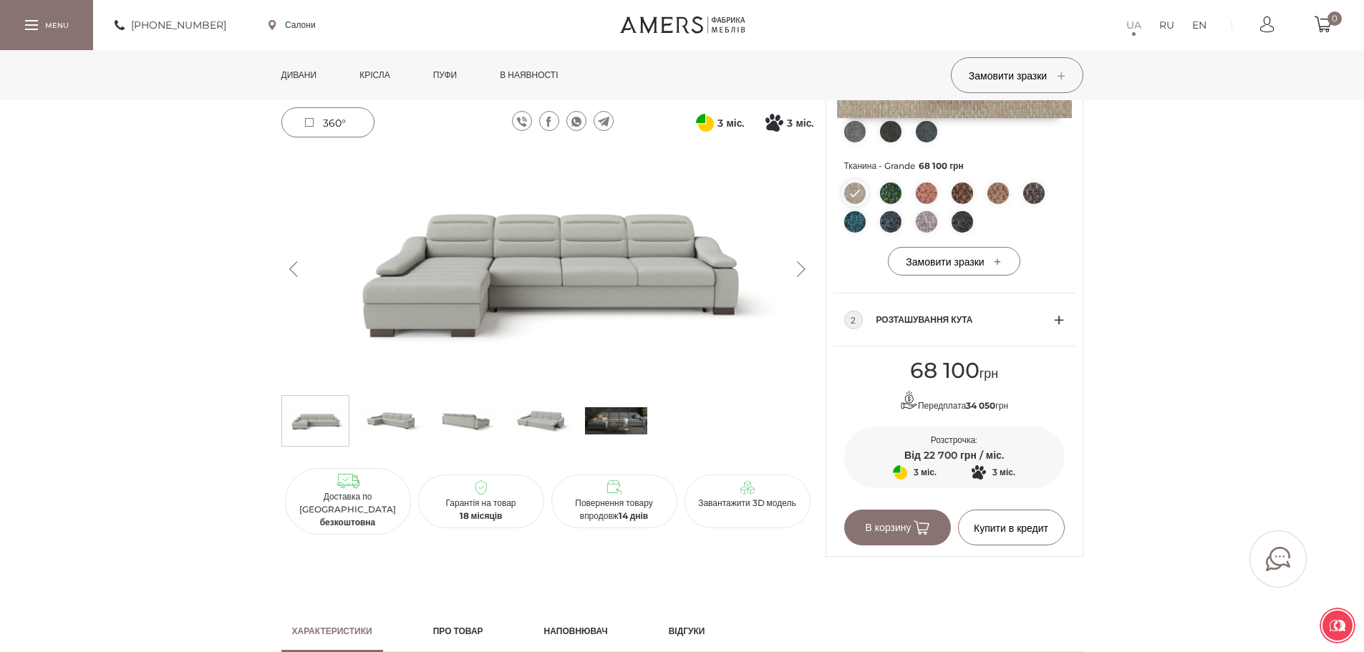
click at [1052, 320] on span "Розташування кута" at bounding box center [966, 320] width 178 height 17
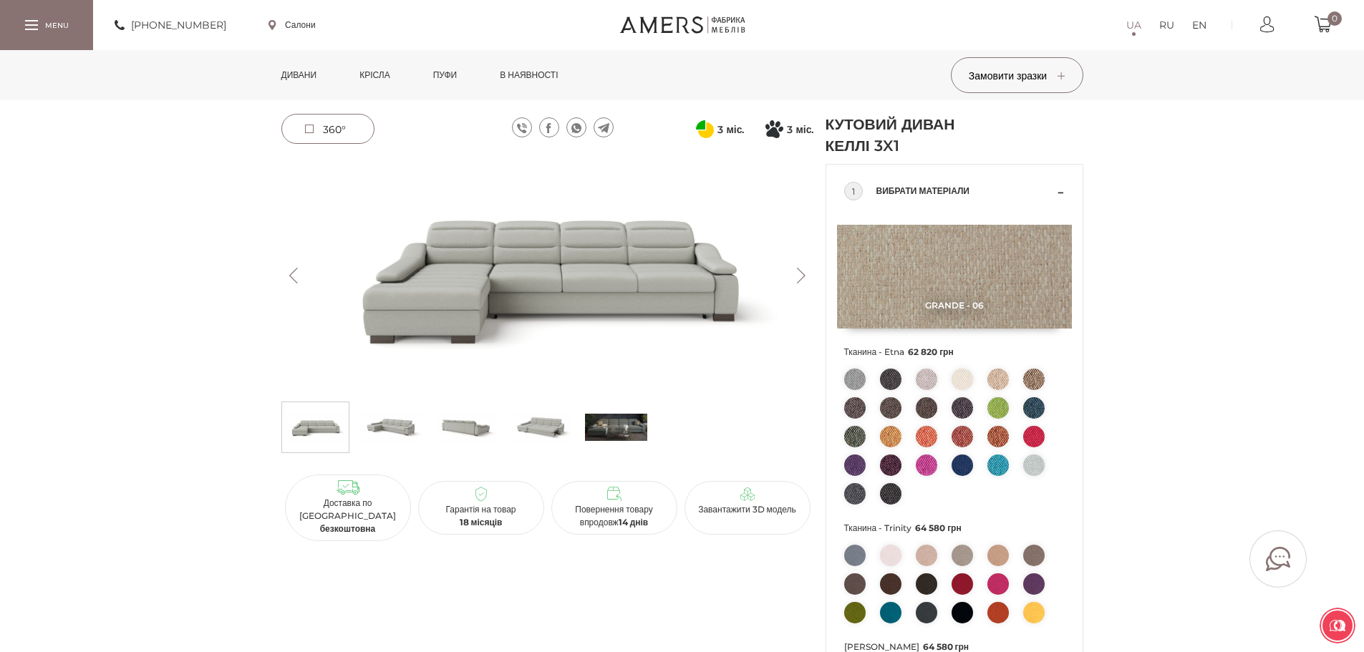
scroll to position [0, 0]
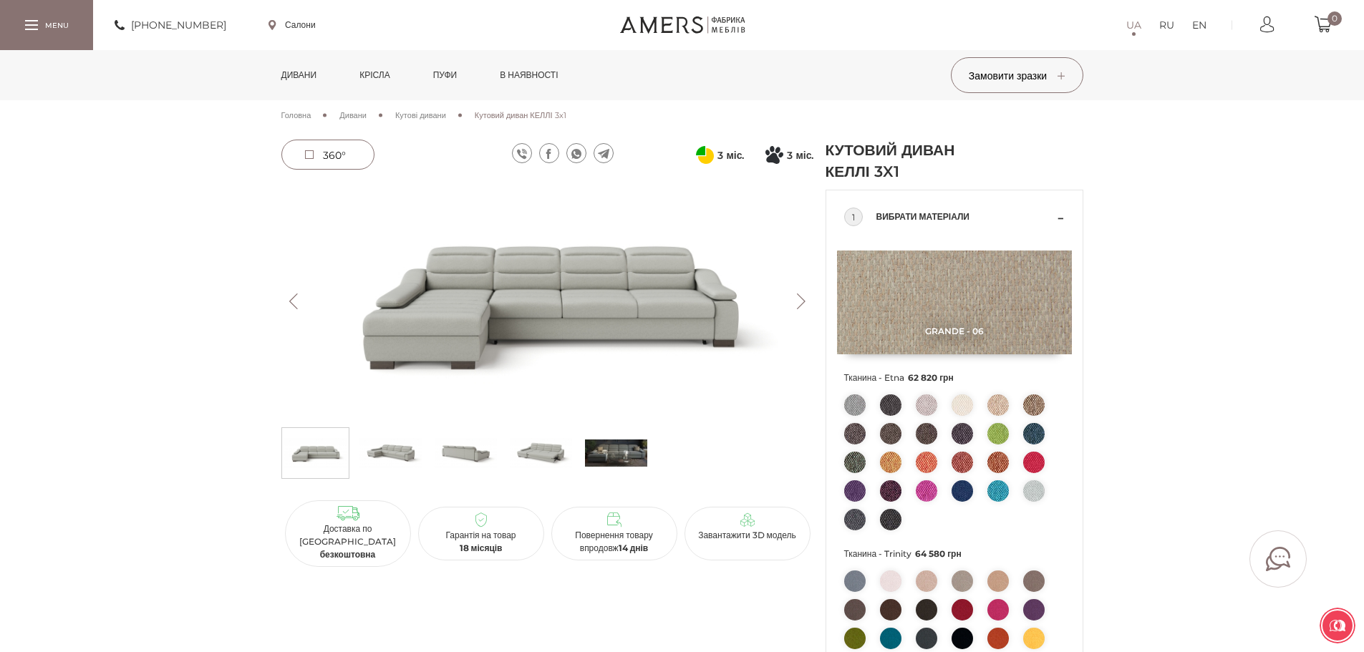
click at [964, 405] on img at bounding box center [962, 405] width 21 height 21
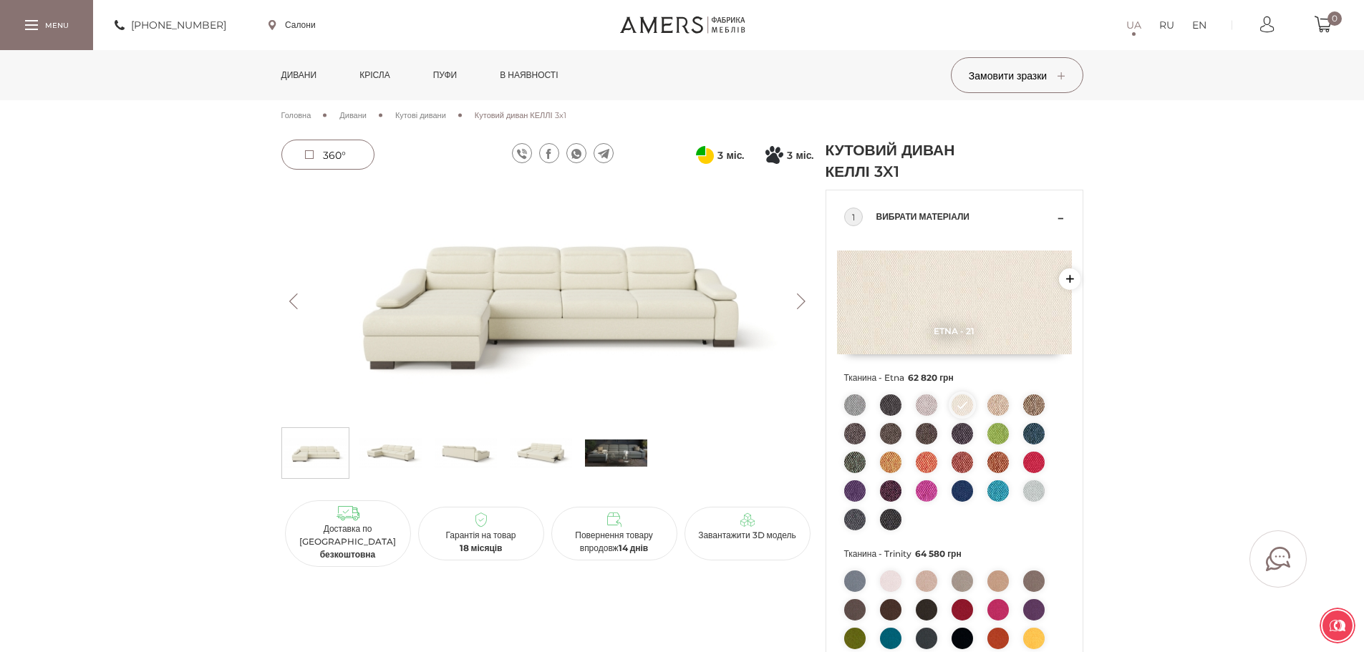
click at [879, 312] on img at bounding box center [954, 303] width 235 height 104
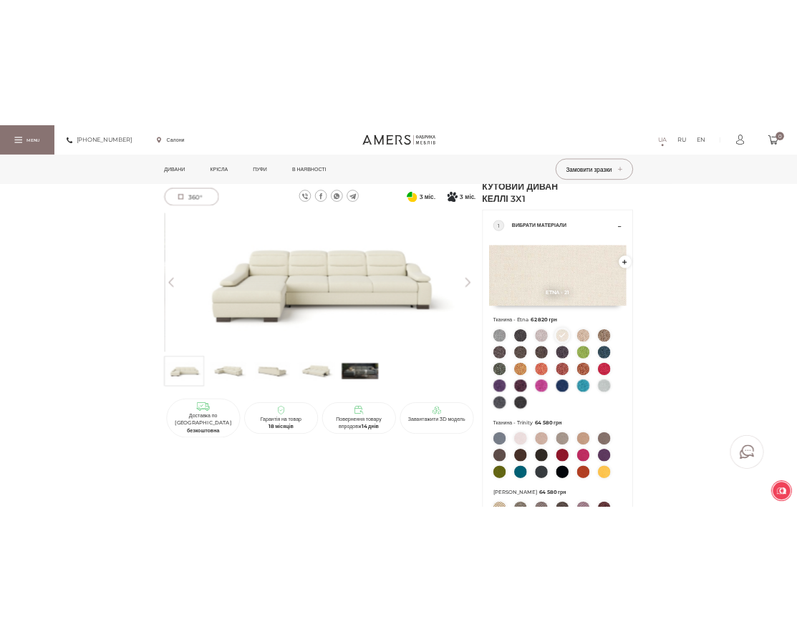
scroll to position [72, 0]
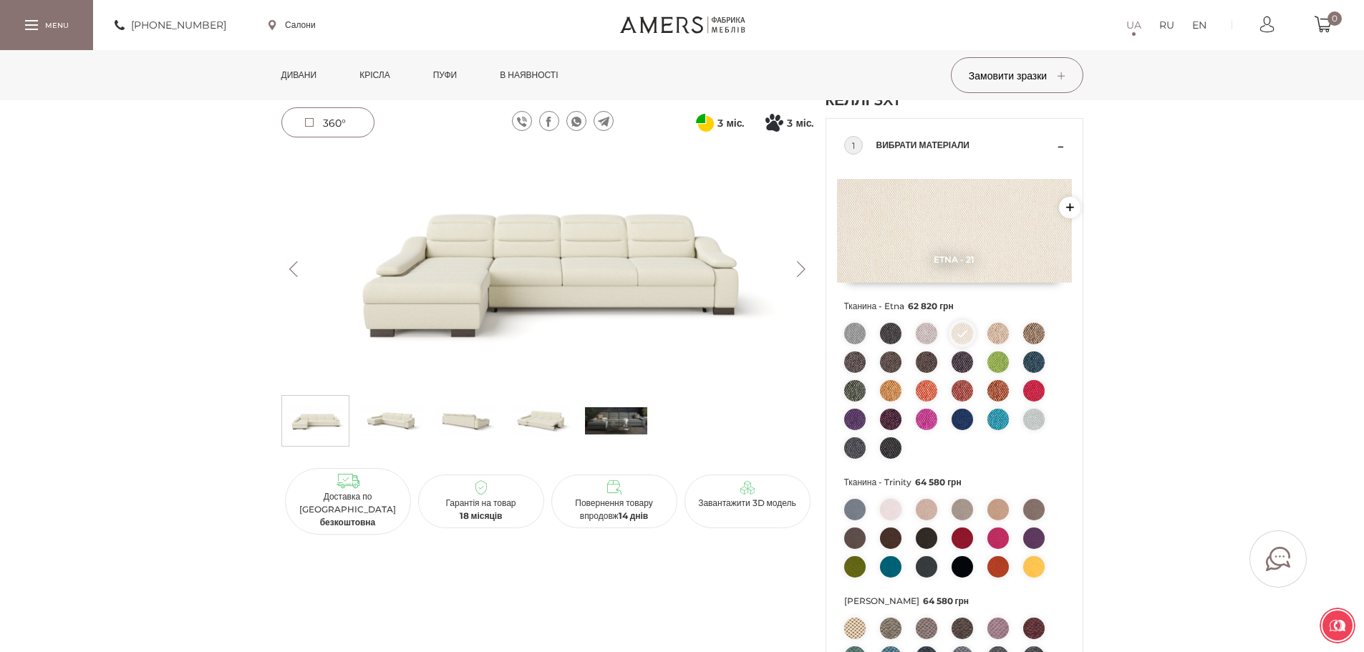
drag, startPoint x: 995, startPoint y: 258, endPoint x: 910, endPoint y: 262, distance: 84.6
click at [910, 262] on span "Etna - 21" at bounding box center [954, 259] width 235 height 11
drag, startPoint x: 967, startPoint y: 306, endPoint x: 836, endPoint y: 304, distance: 131.1
click at [836, 304] on div "Etna - 21 Замовити зразок Тканина - Etna 62 820 грн Тканина - Trinity 64 580 грн" at bounding box center [954, 555] width 256 height 766
